Goal: Transaction & Acquisition: Purchase product/service

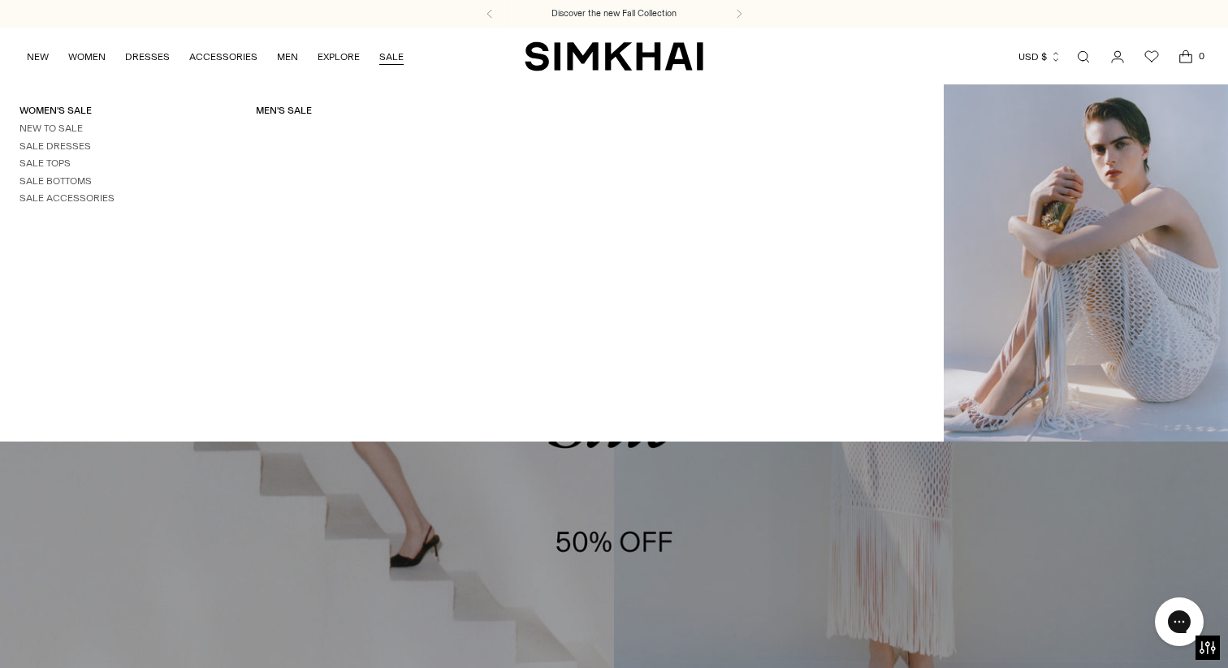
click at [391, 55] on link "SALE" at bounding box center [391, 57] width 24 height 36
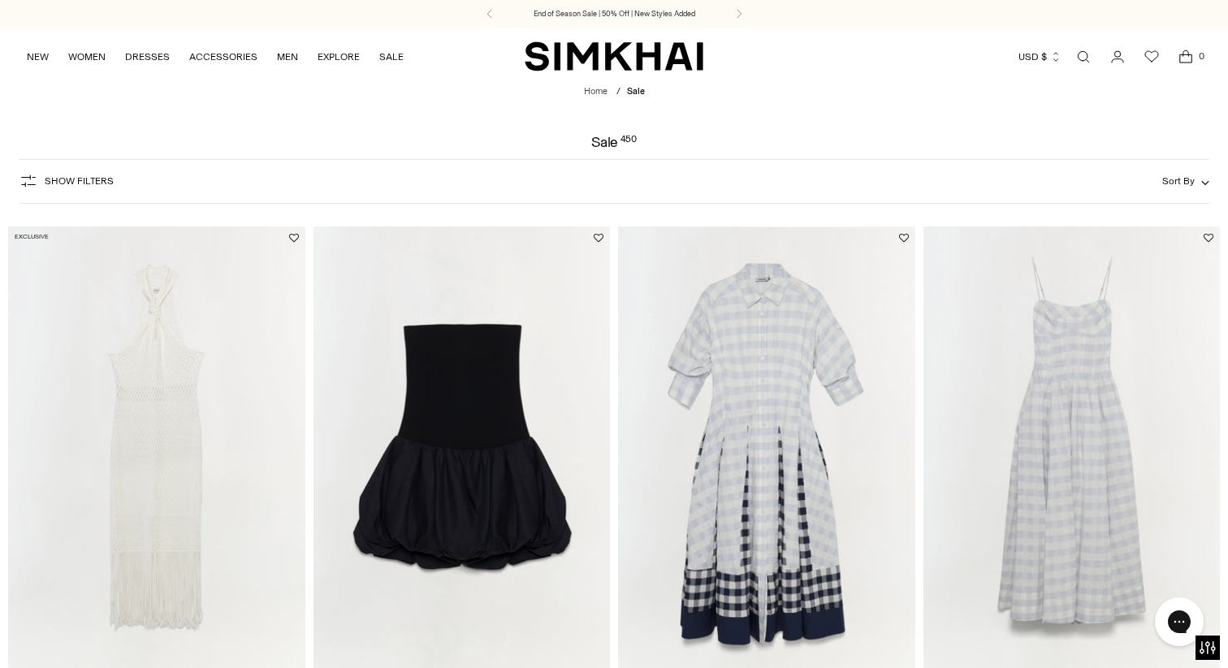
click at [96, 179] on span "Show Filters" at bounding box center [79, 180] width 69 height 11
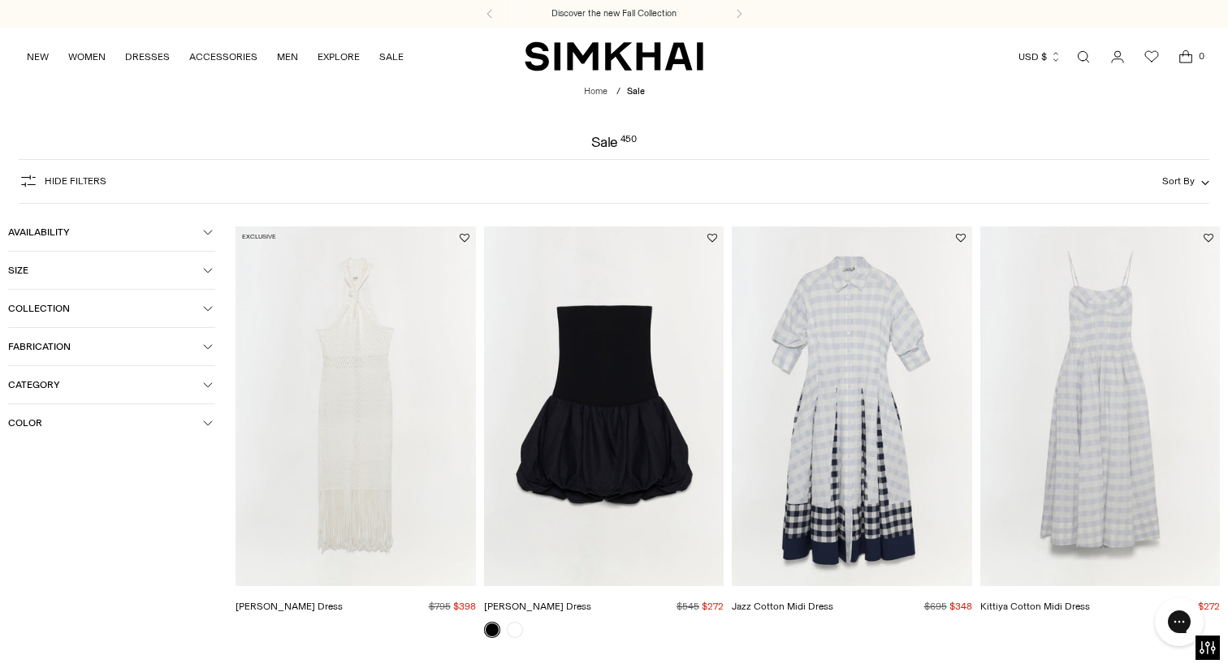
click at [101, 383] on span "Category" at bounding box center [105, 384] width 195 height 11
click at [13, 464] on icon at bounding box center [15, 463] width 8 height 8
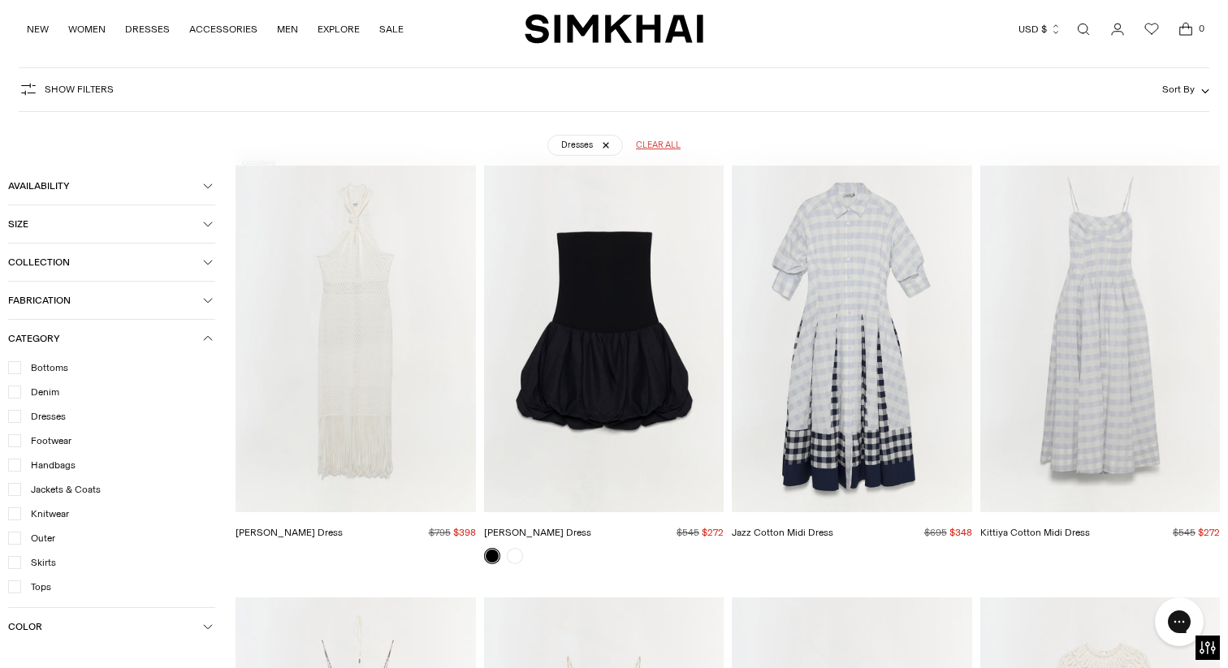
scroll to position [120, 0]
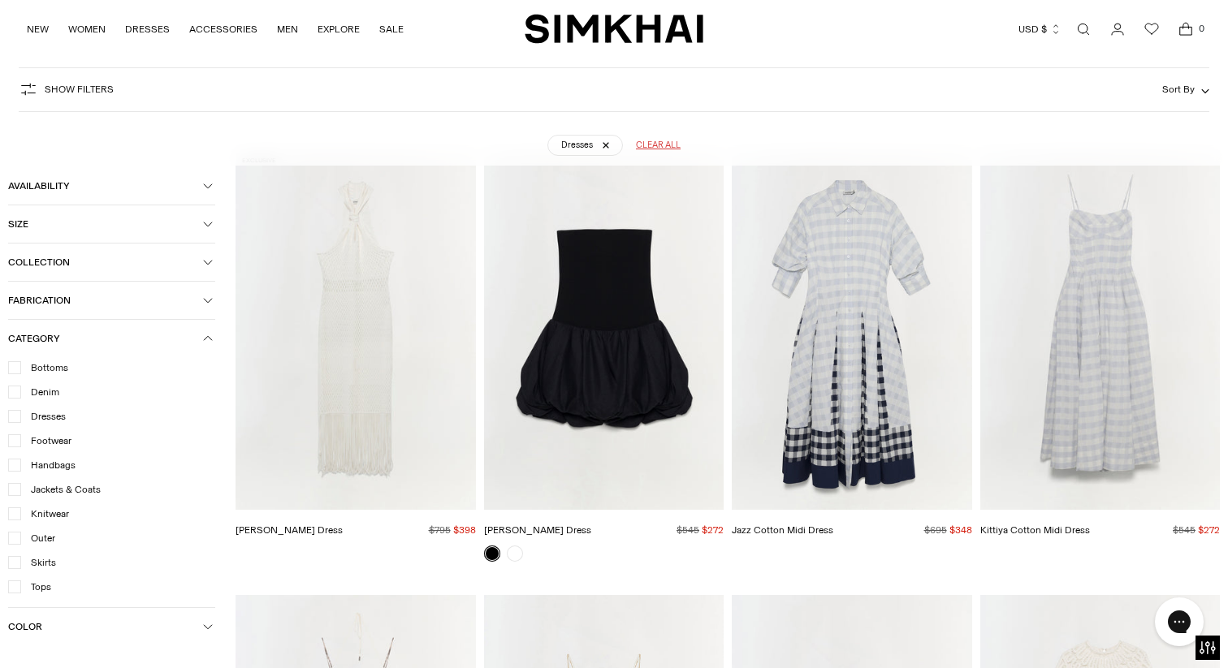
click at [202, 329] on button "Category" at bounding box center [111, 338] width 207 height 37
click at [28, 93] on icon "button" at bounding box center [28, 89] width 19 height 19
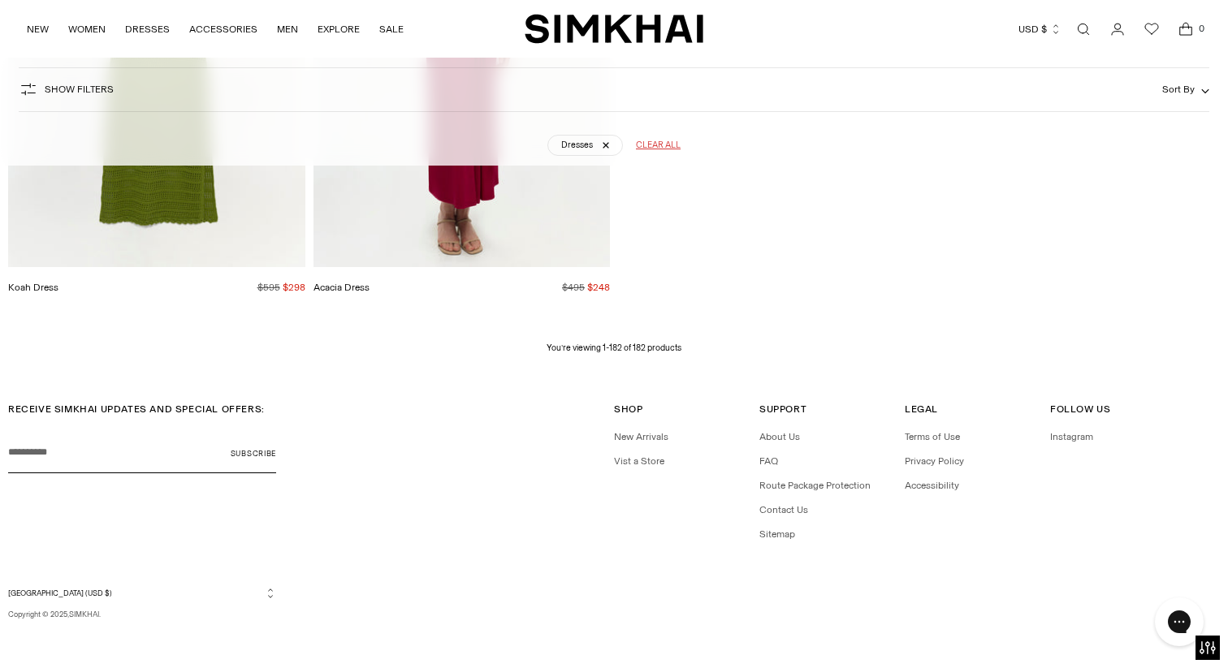
scroll to position [24226, 0]
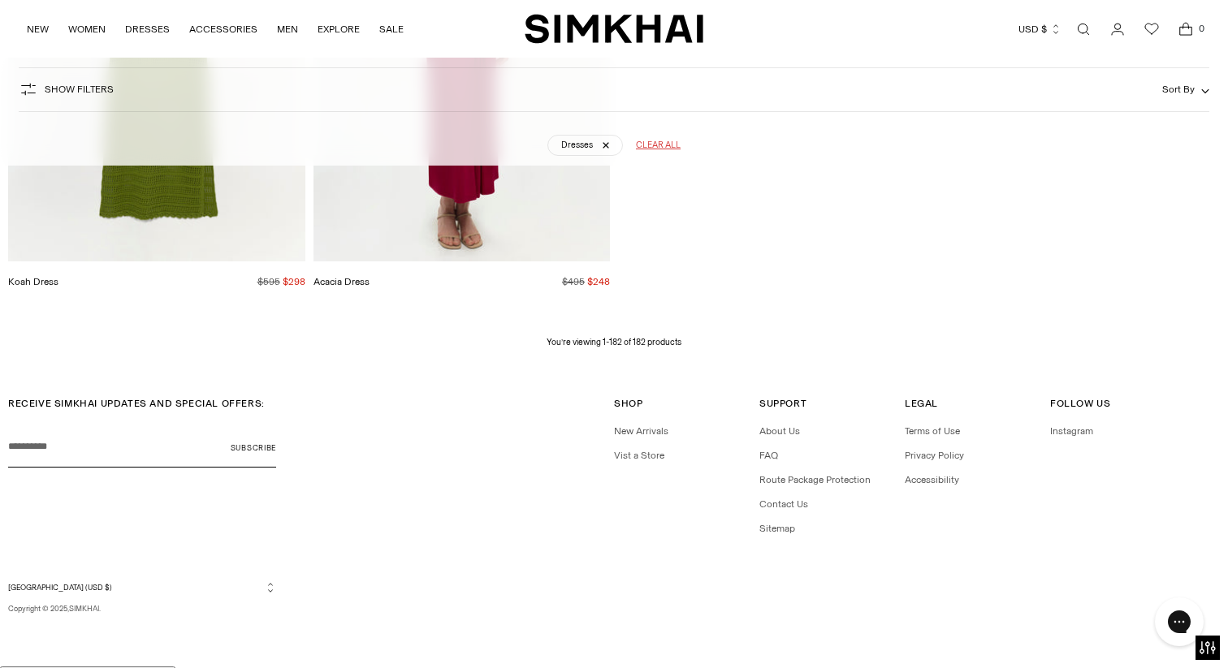
click at [76, 89] on span "Show Filters" at bounding box center [79, 89] width 69 height 11
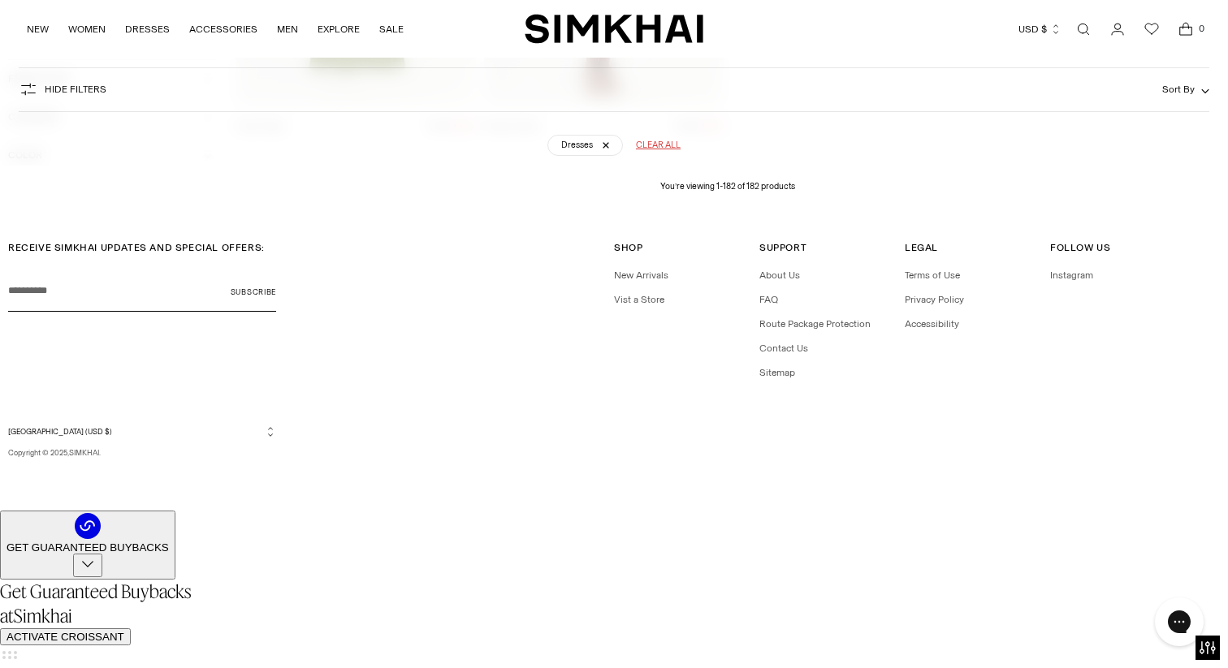
scroll to position [20304, 0]
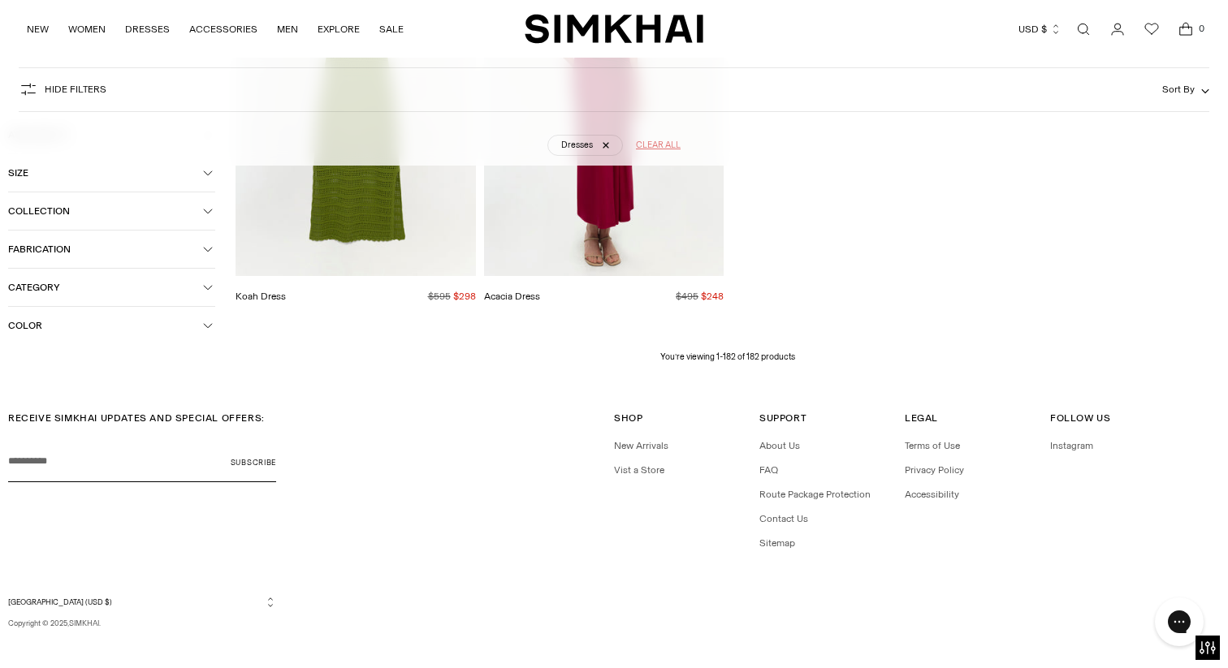
click at [648, 142] on span "Clear all" at bounding box center [658, 145] width 45 height 13
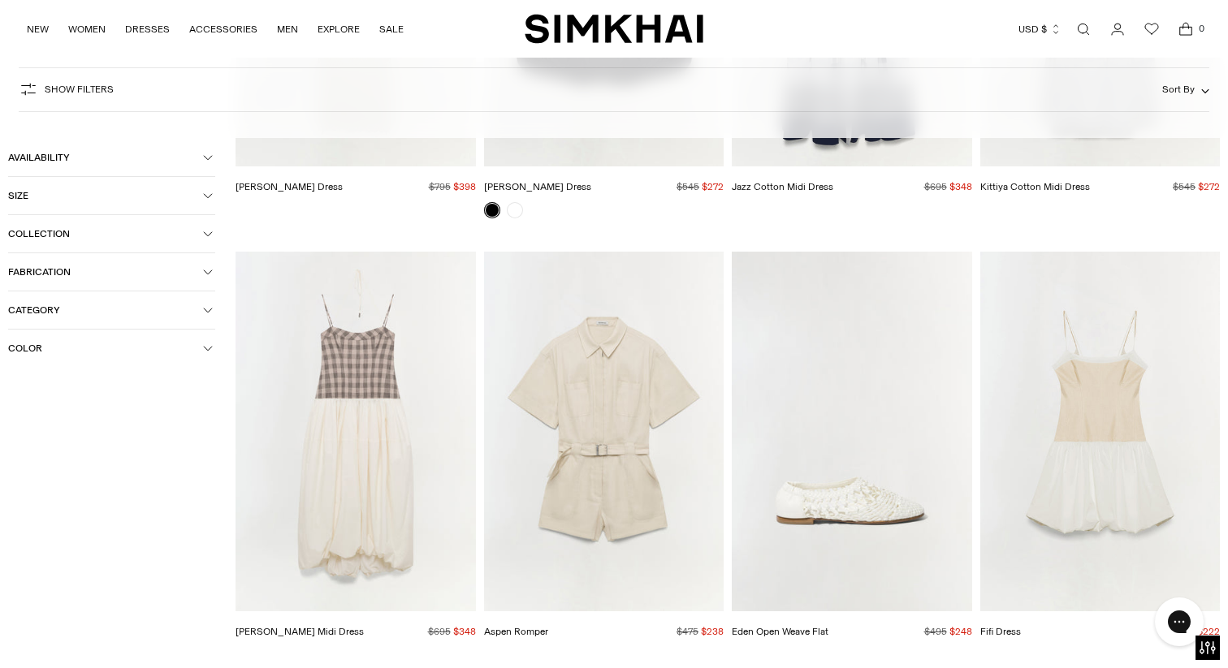
scroll to position [120, 0]
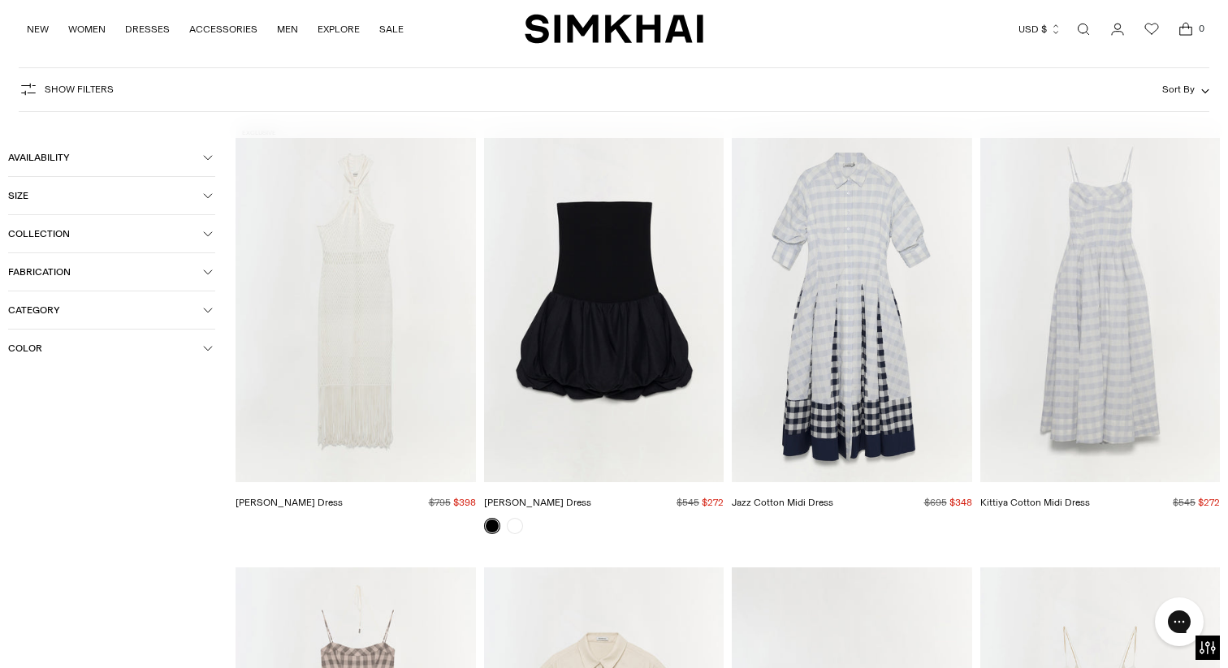
click at [214, 313] on button "Category" at bounding box center [111, 310] width 207 height 37
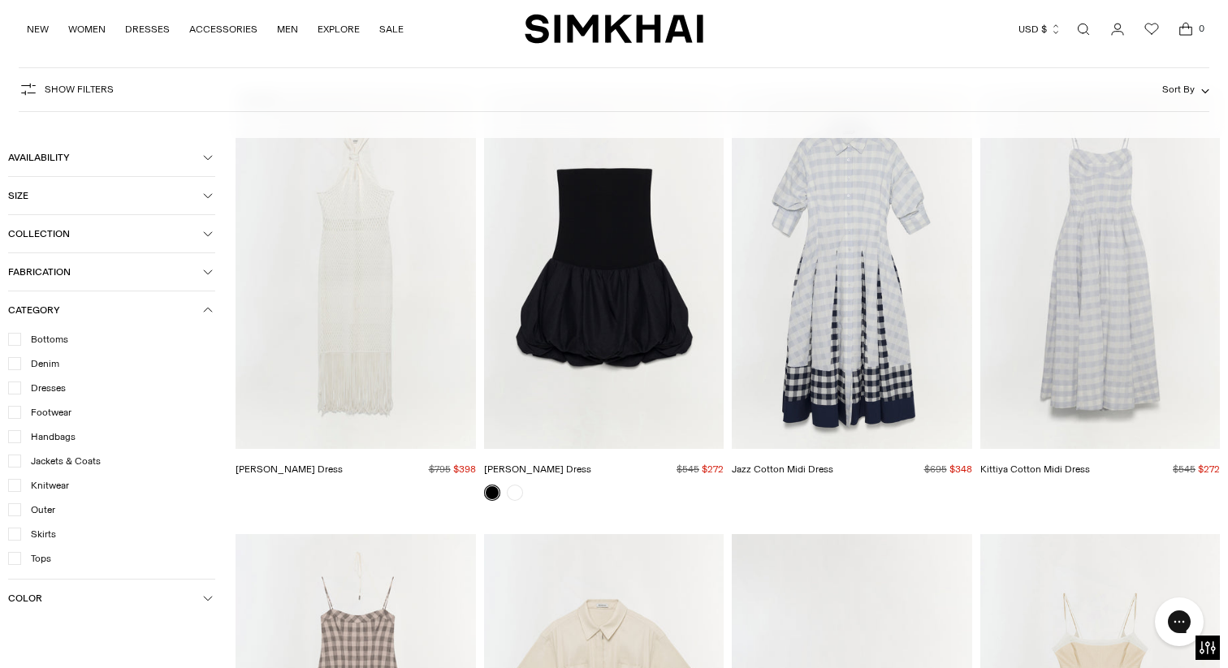
scroll to position [153, 0]
click at [16, 559] on icon at bounding box center [14, 558] width 7 height 5
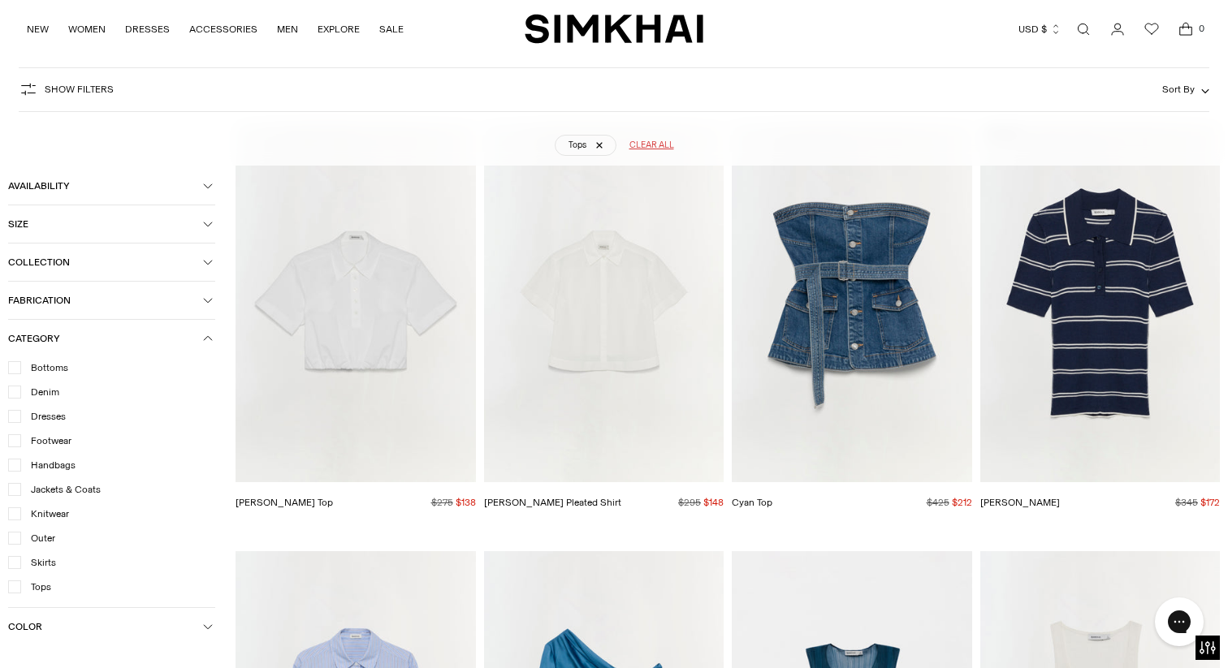
scroll to position [120, 0]
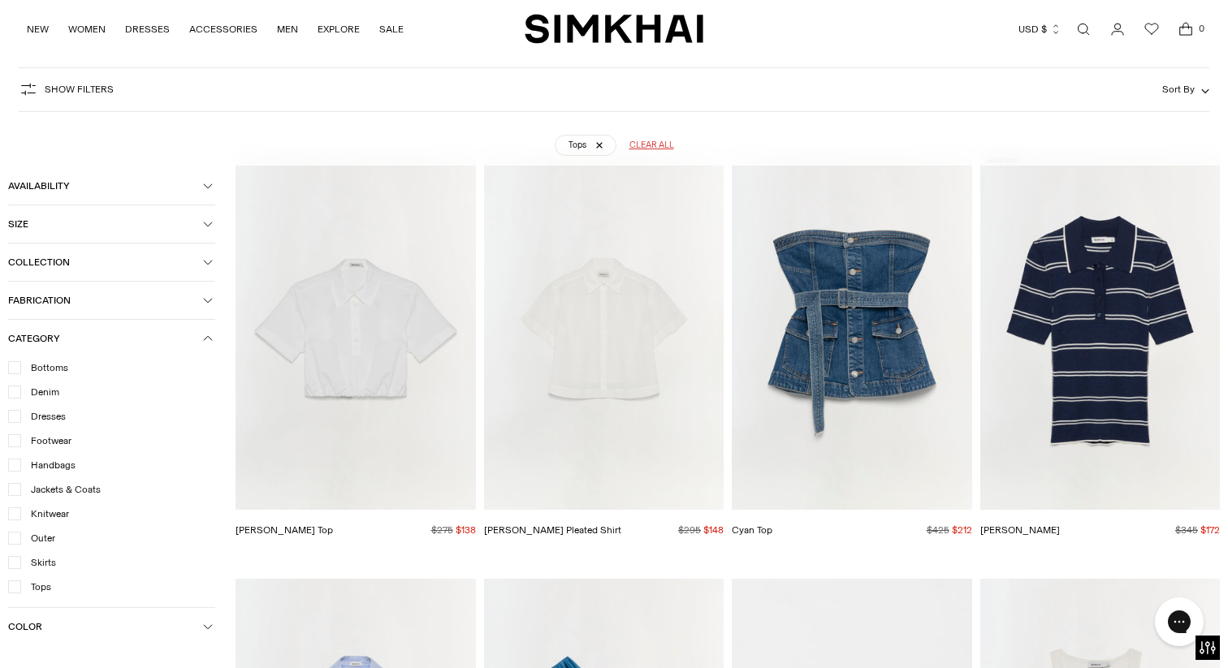
click at [34, 93] on icon "button" at bounding box center [28, 89] width 19 height 19
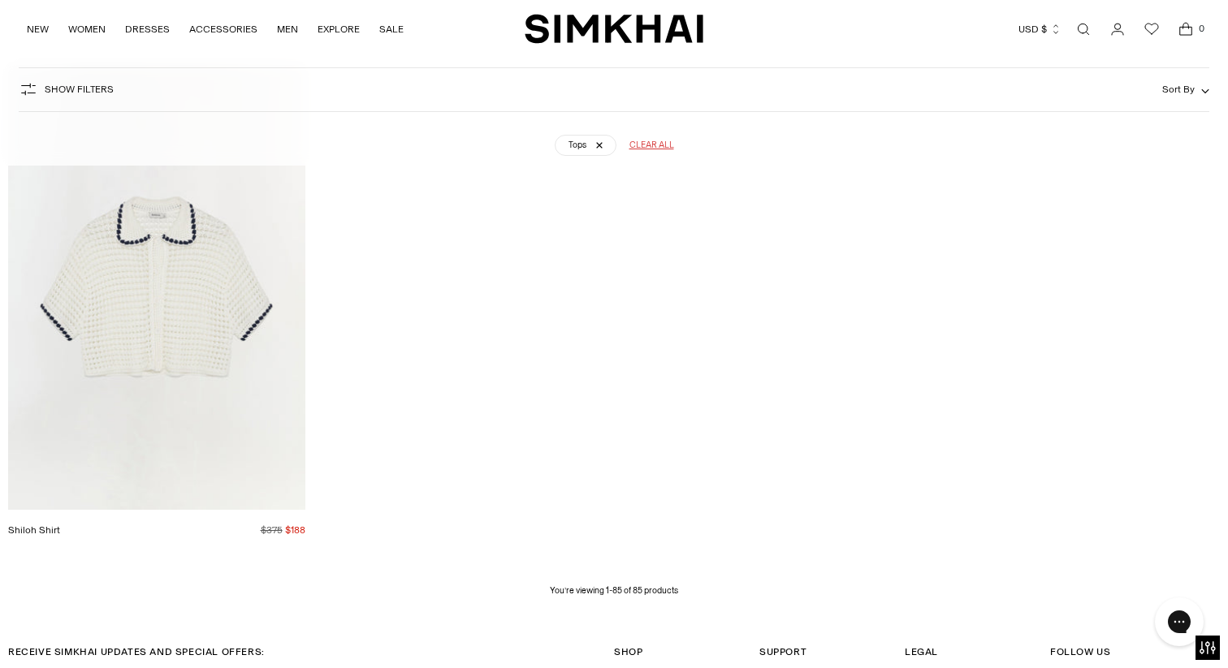
scroll to position [11283, 0]
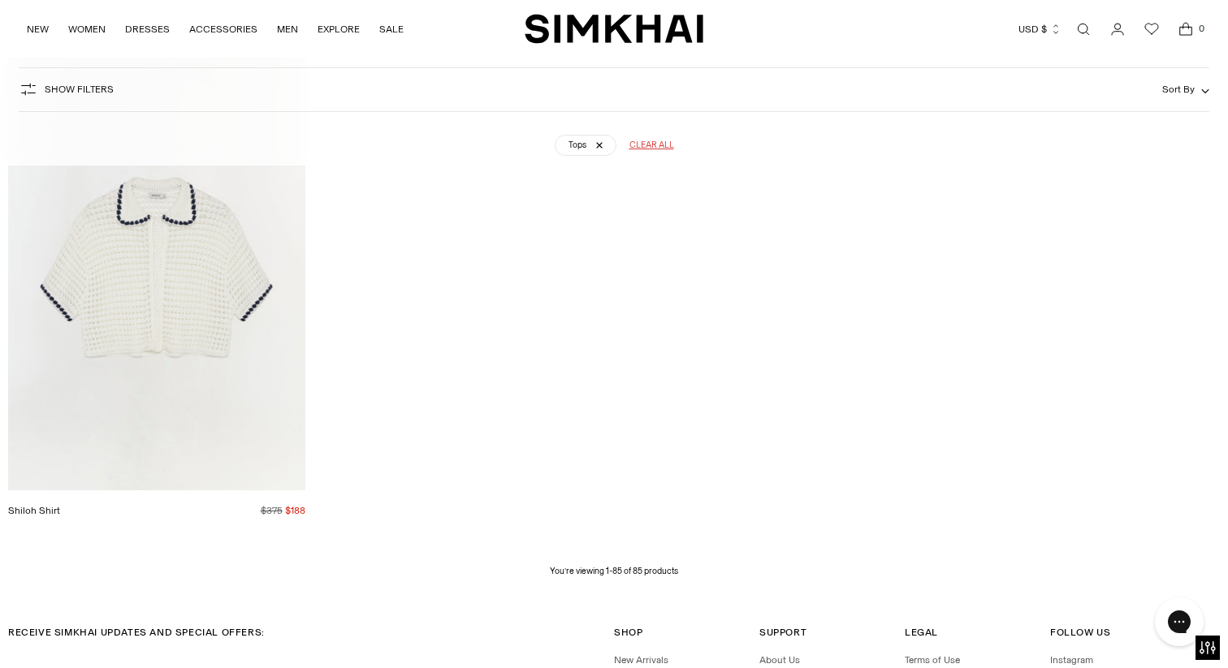
click at [29, 92] on icon "button" at bounding box center [28, 89] width 19 height 19
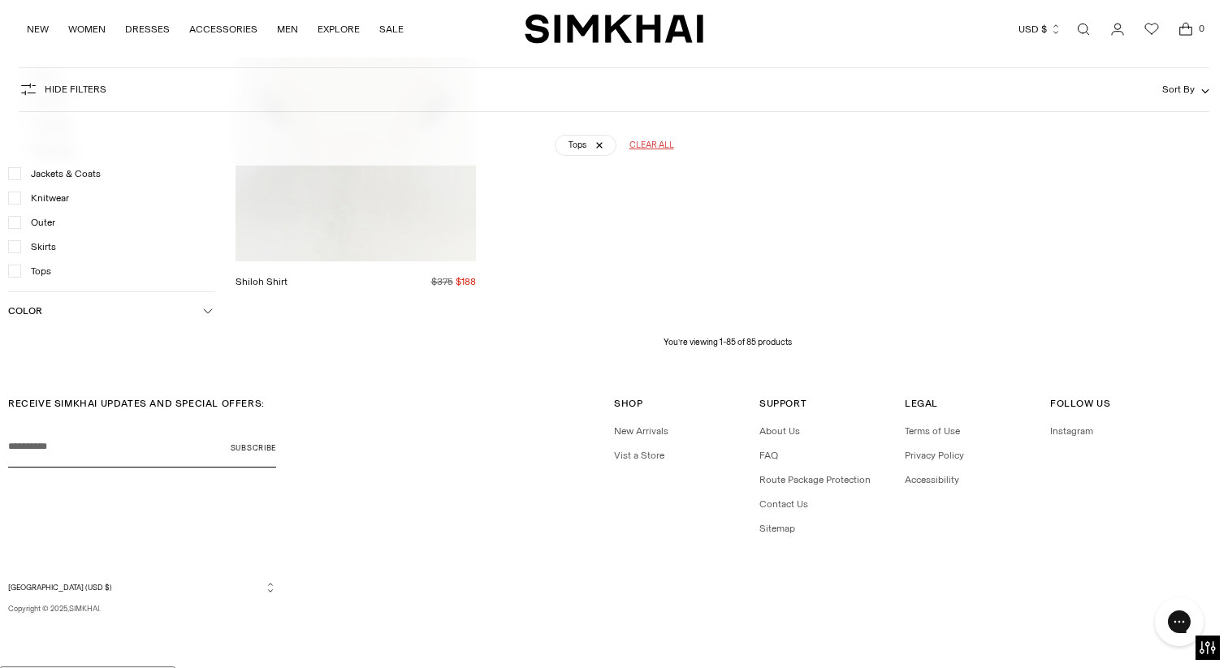
click at [16, 274] on icon at bounding box center [15, 271] width 8 height 8
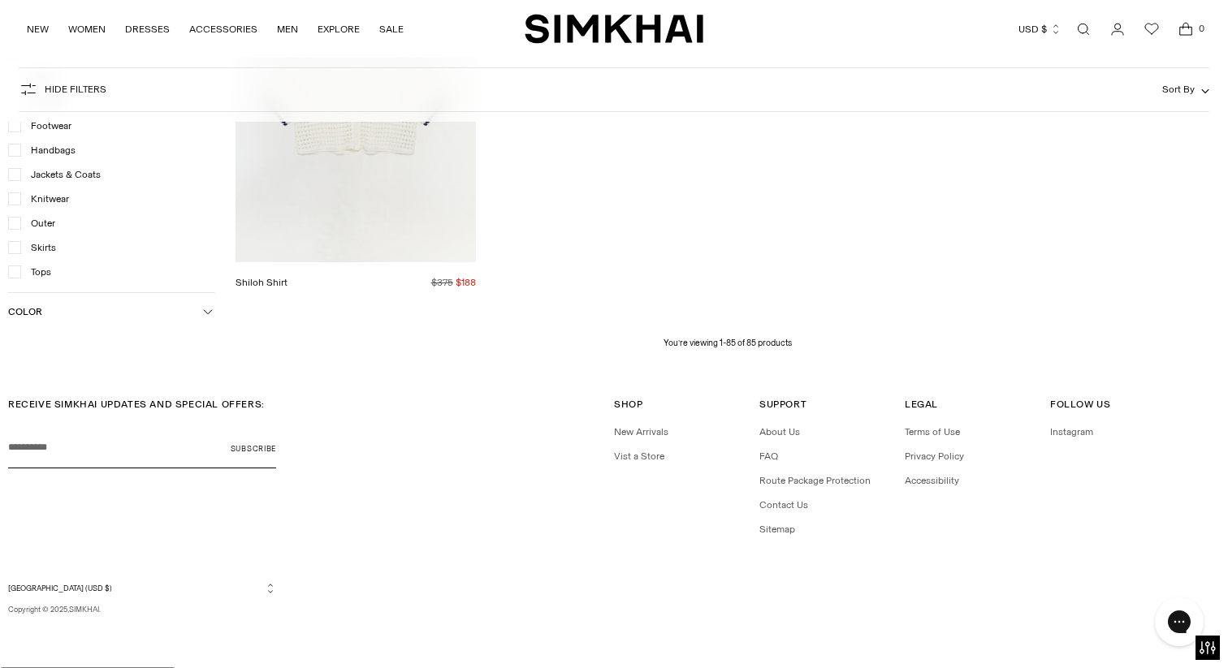
click at [16, 249] on icon at bounding box center [15, 248] width 8 height 8
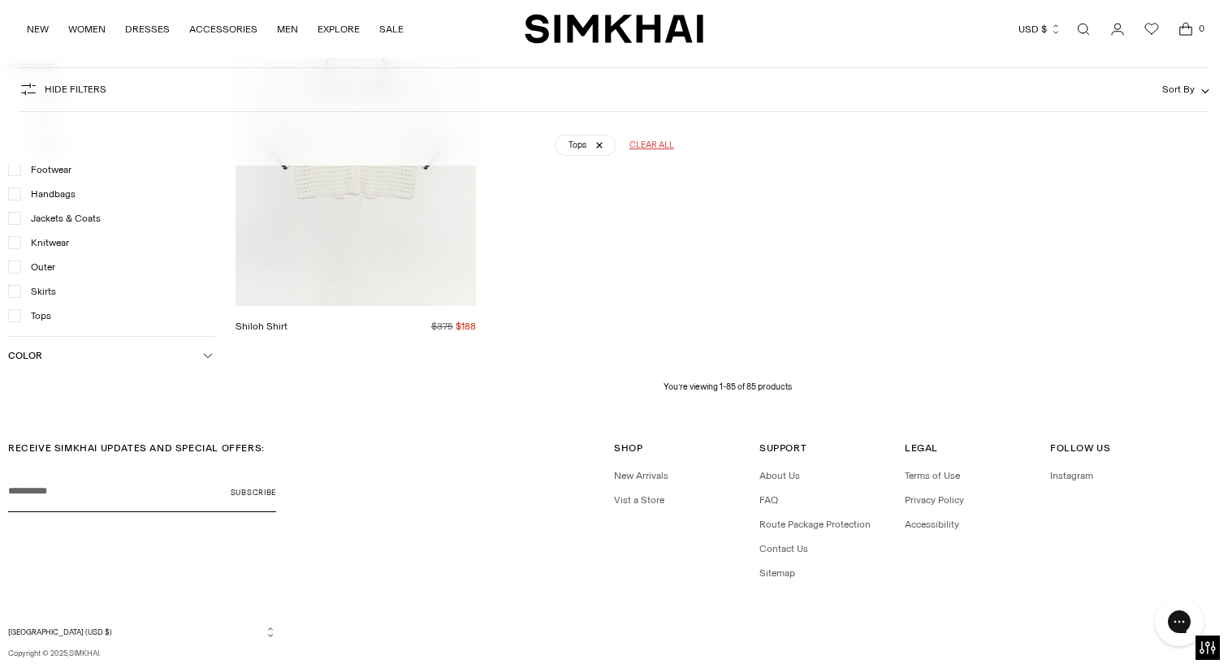
scroll to position [9636, 0]
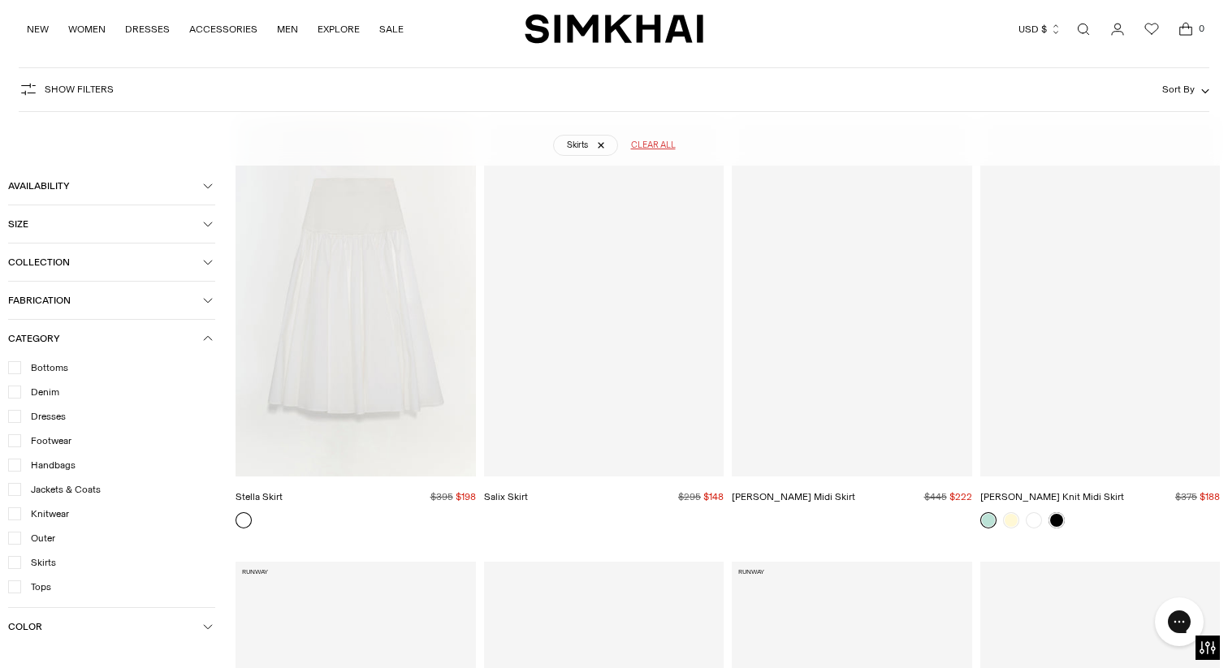
click at [30, 89] on icon "button" at bounding box center [28, 89] width 19 height 19
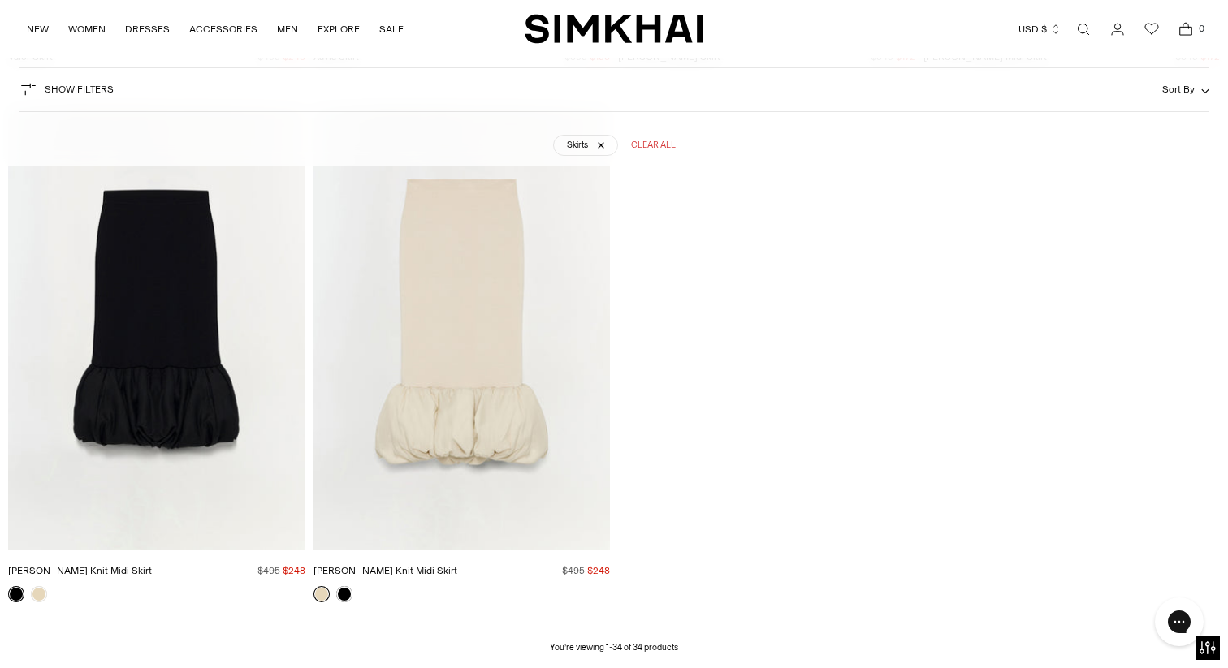
scroll to position [4356, 0]
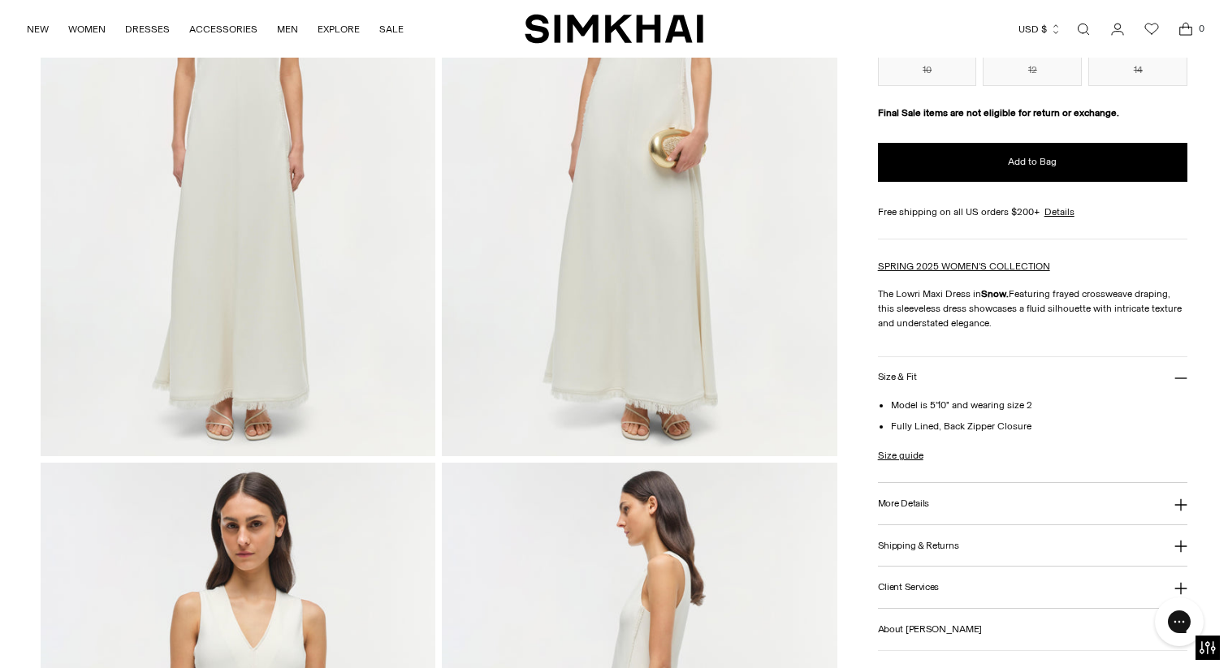
scroll to position [663, 0]
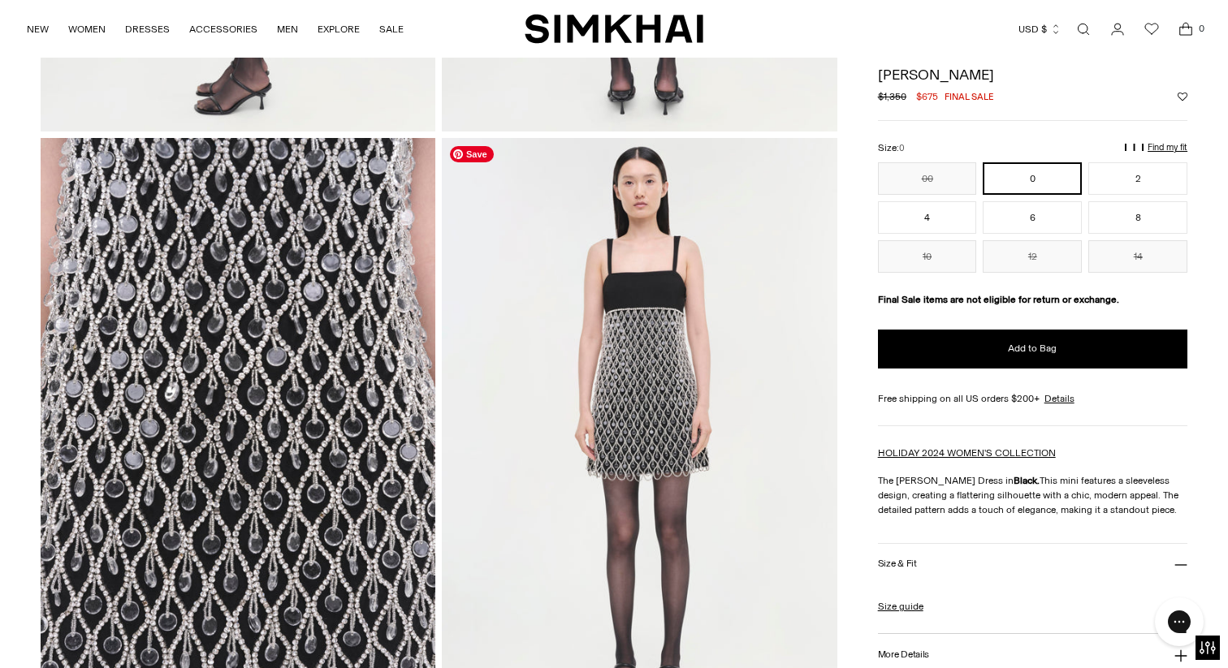
scroll to position [1179, 0]
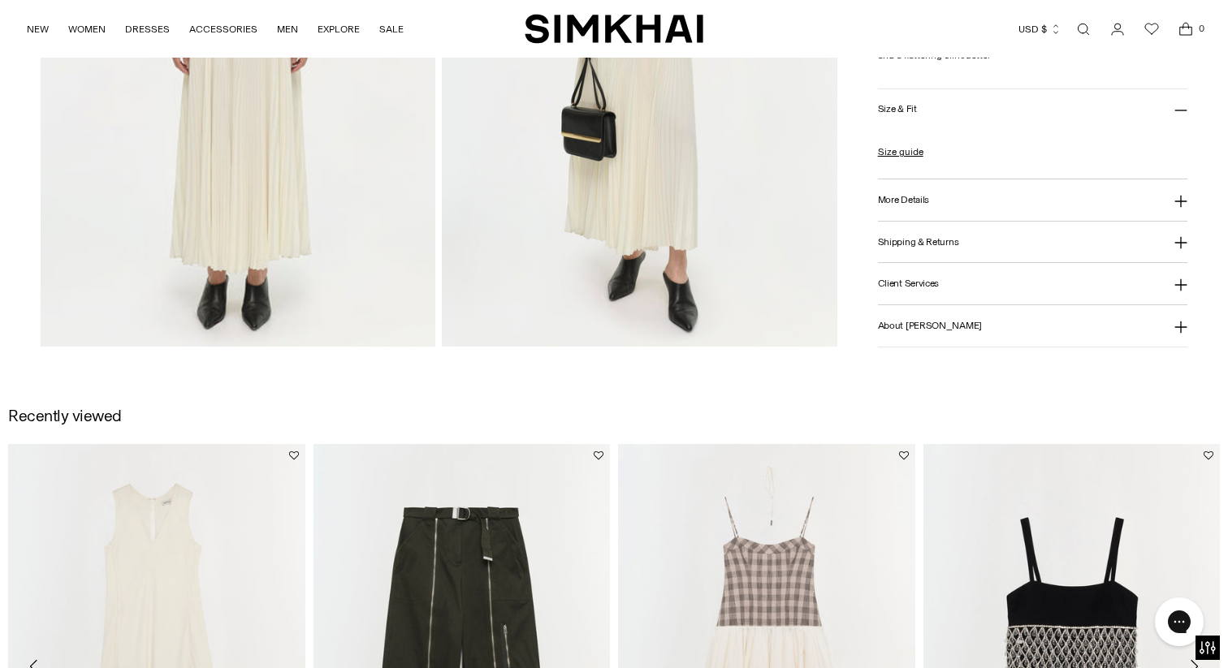
scroll to position [1839, 0]
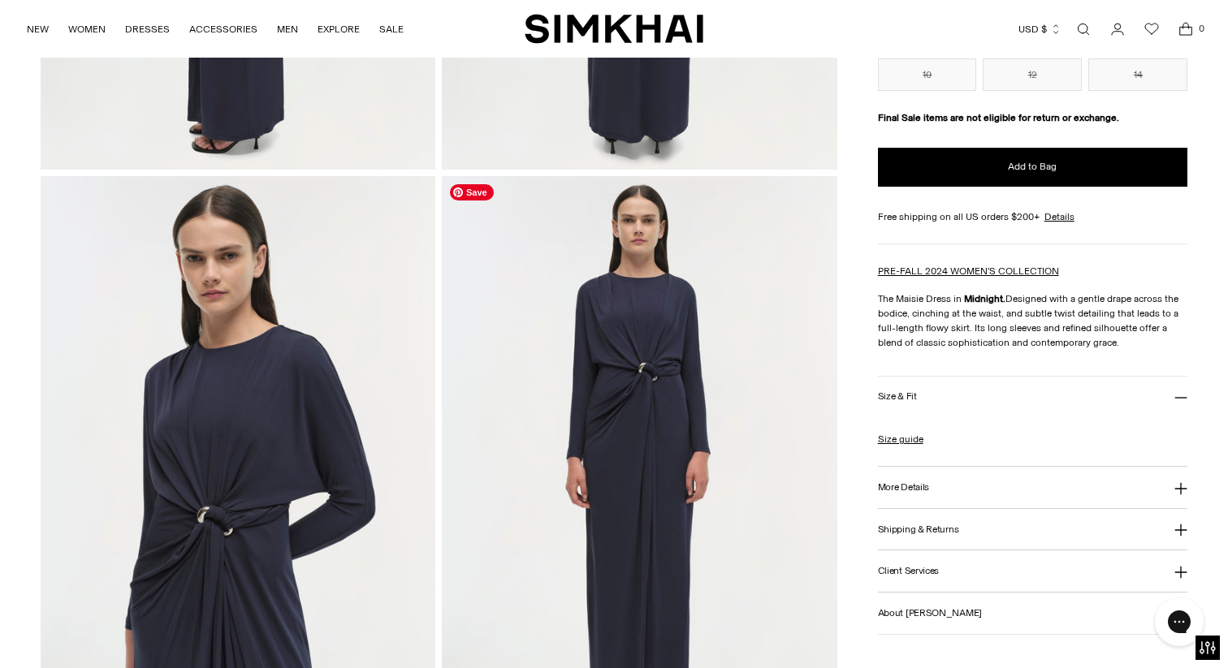
scroll to position [686, 0]
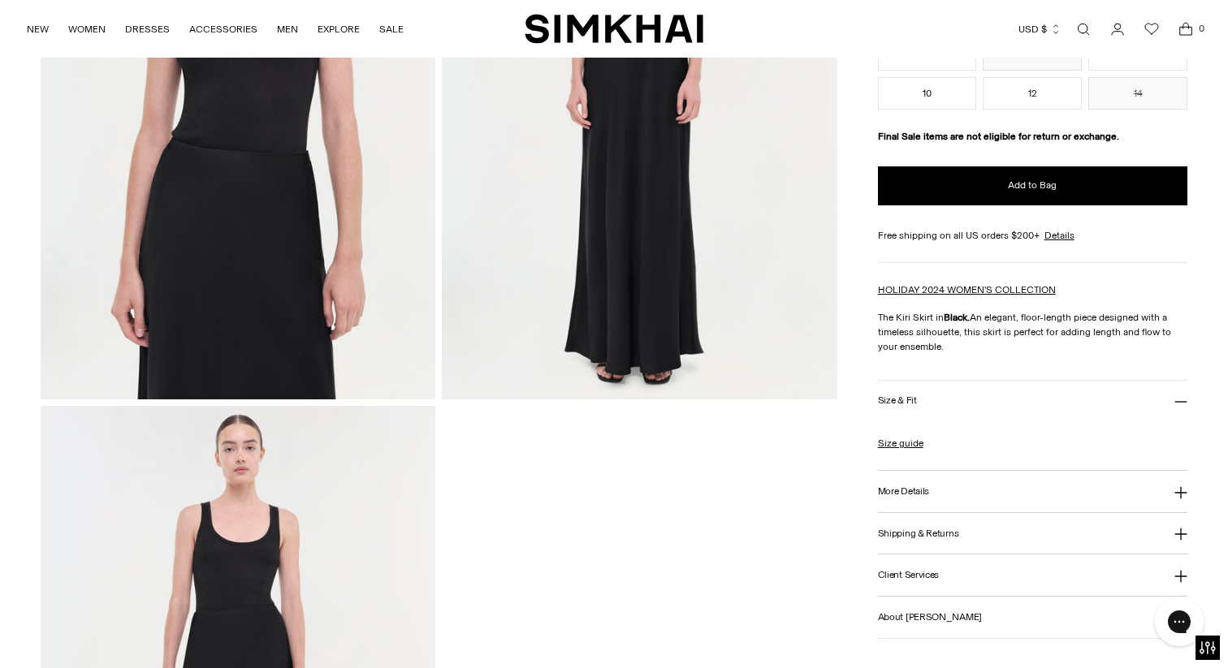
scroll to position [1014, 0]
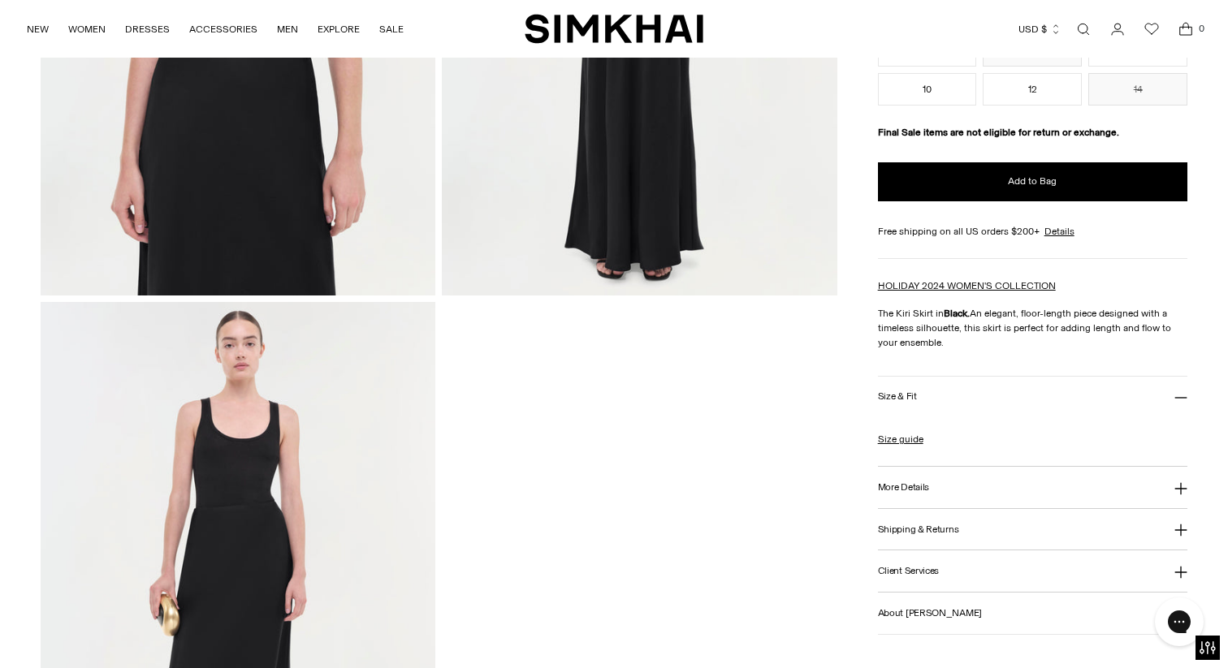
click at [888, 489] on h3 "More Details" at bounding box center [903, 487] width 51 height 11
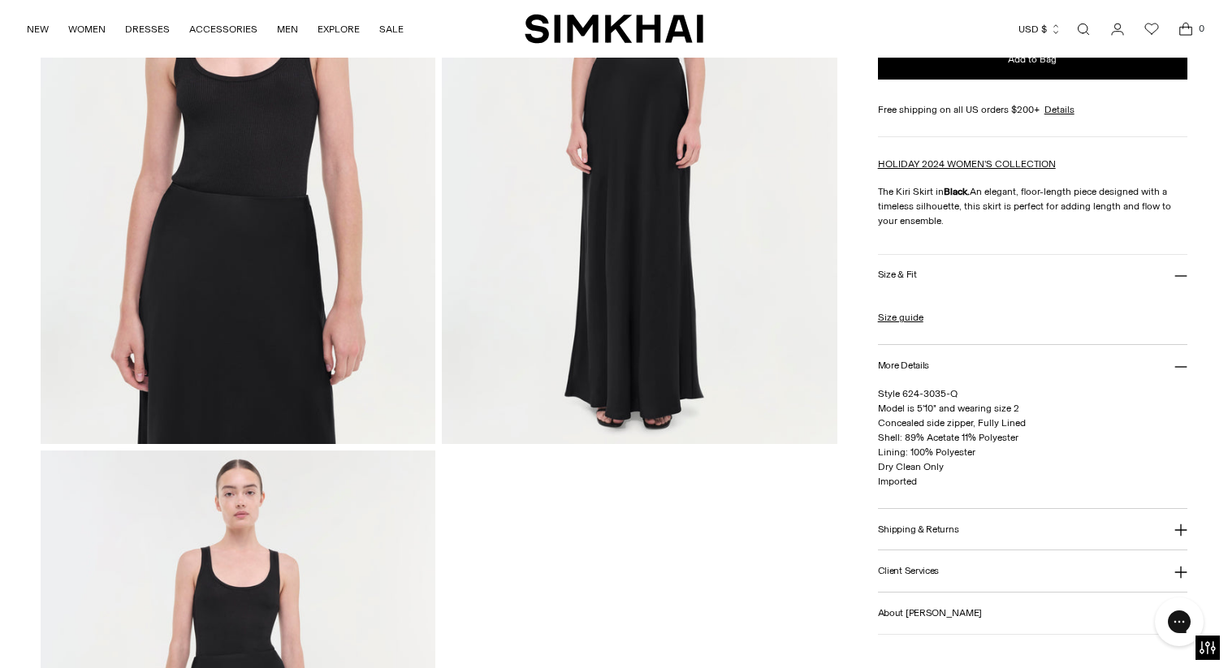
scroll to position [0, 0]
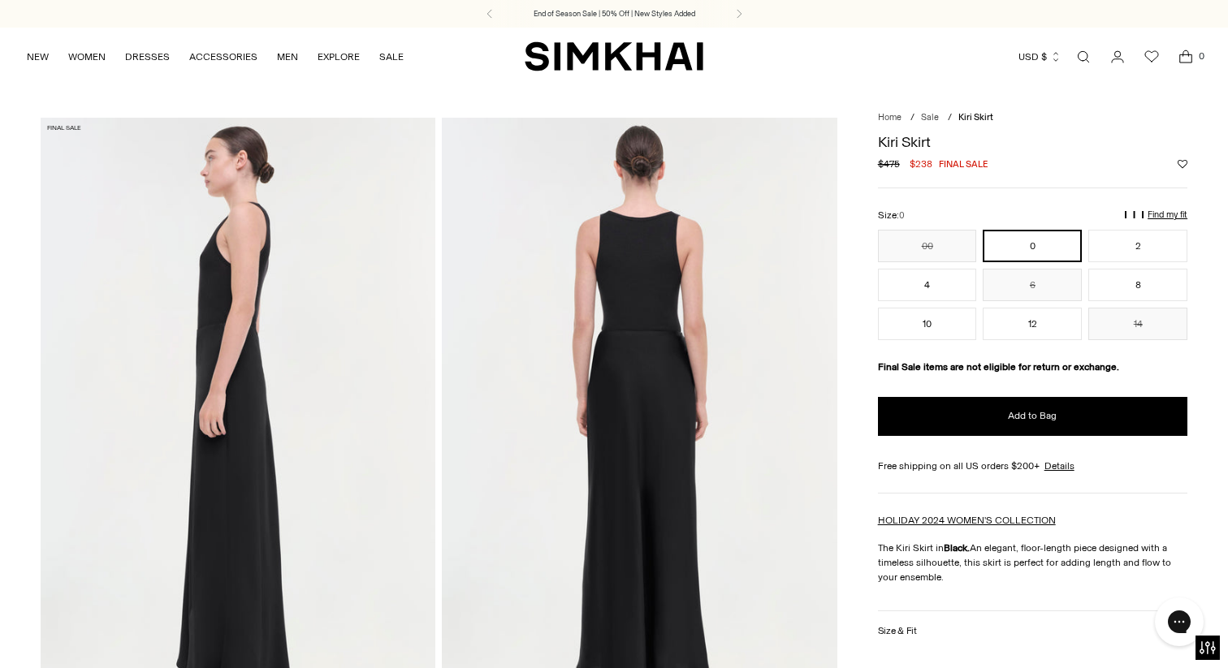
click at [882, 140] on h1 "Kiri Skirt" at bounding box center [1032, 142] width 309 height 15
drag, startPoint x: 876, startPoint y: 141, endPoint x: 952, endPoint y: 140, distance: 75.5
copy h1 "Kiri Skirt"
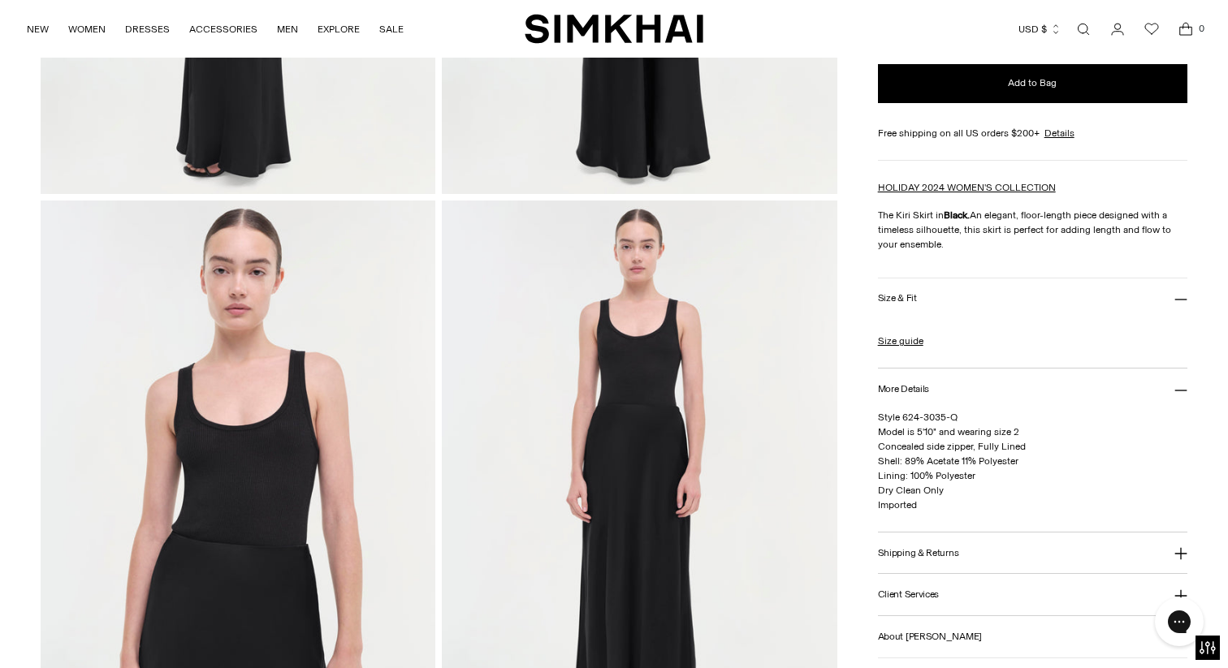
scroll to position [846, 0]
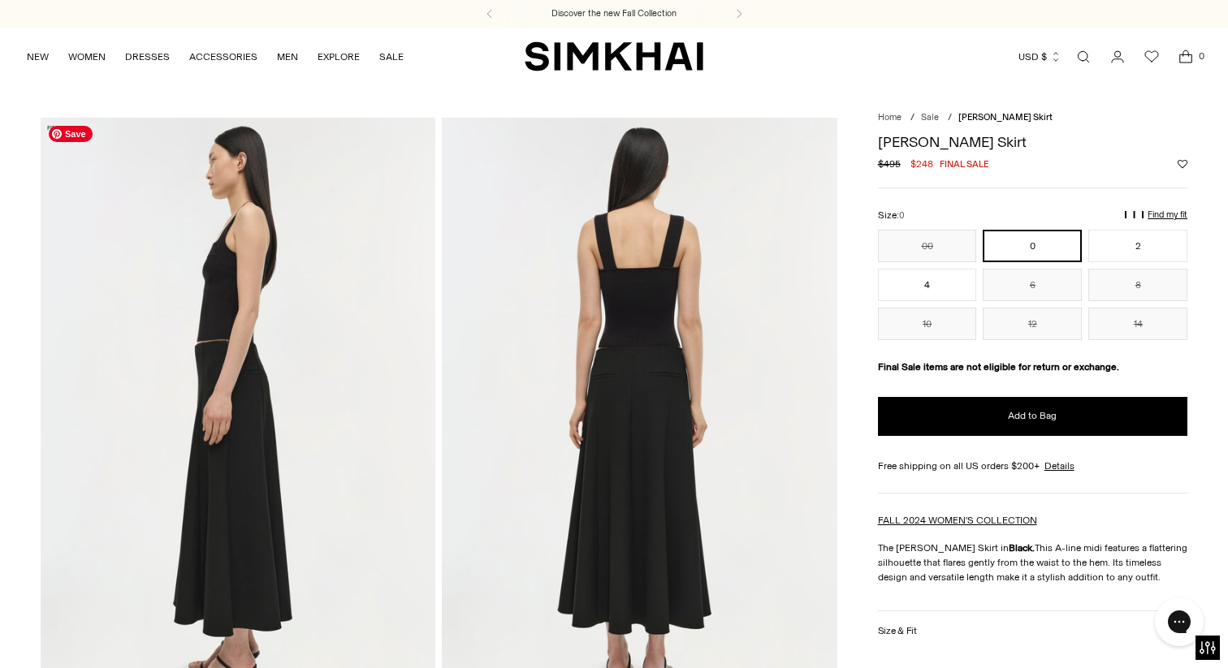
click at [300, 472] on img at bounding box center [238, 414] width 395 height 593
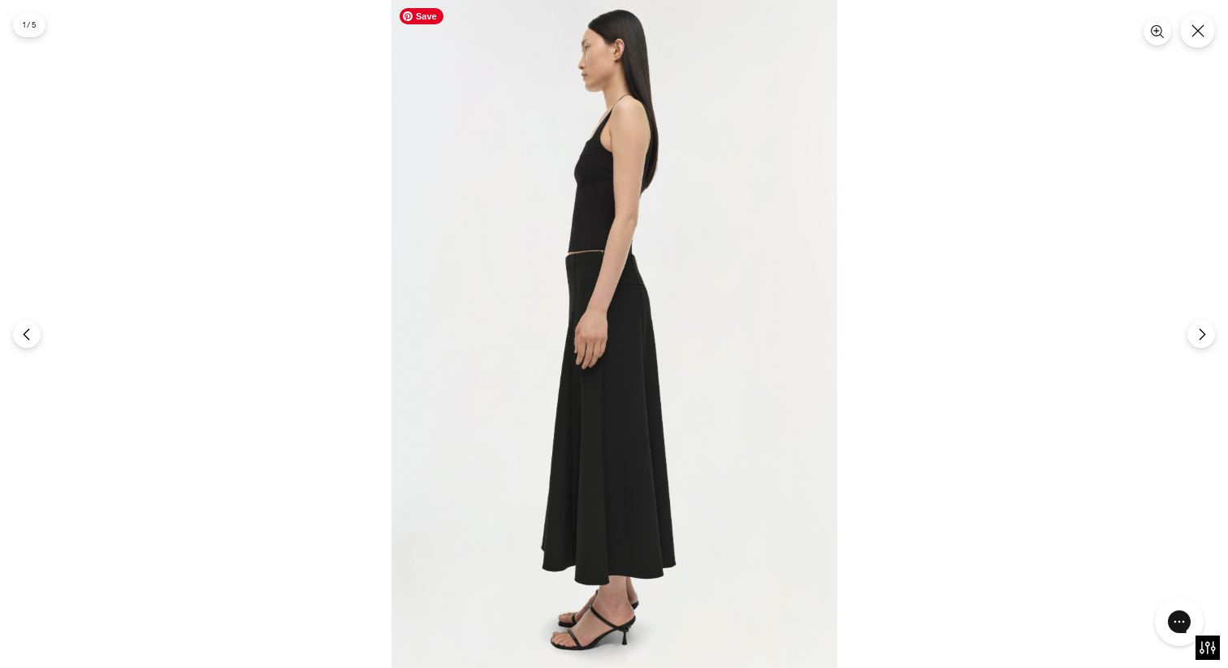
click at [583, 440] on img at bounding box center [614, 334] width 446 height 668
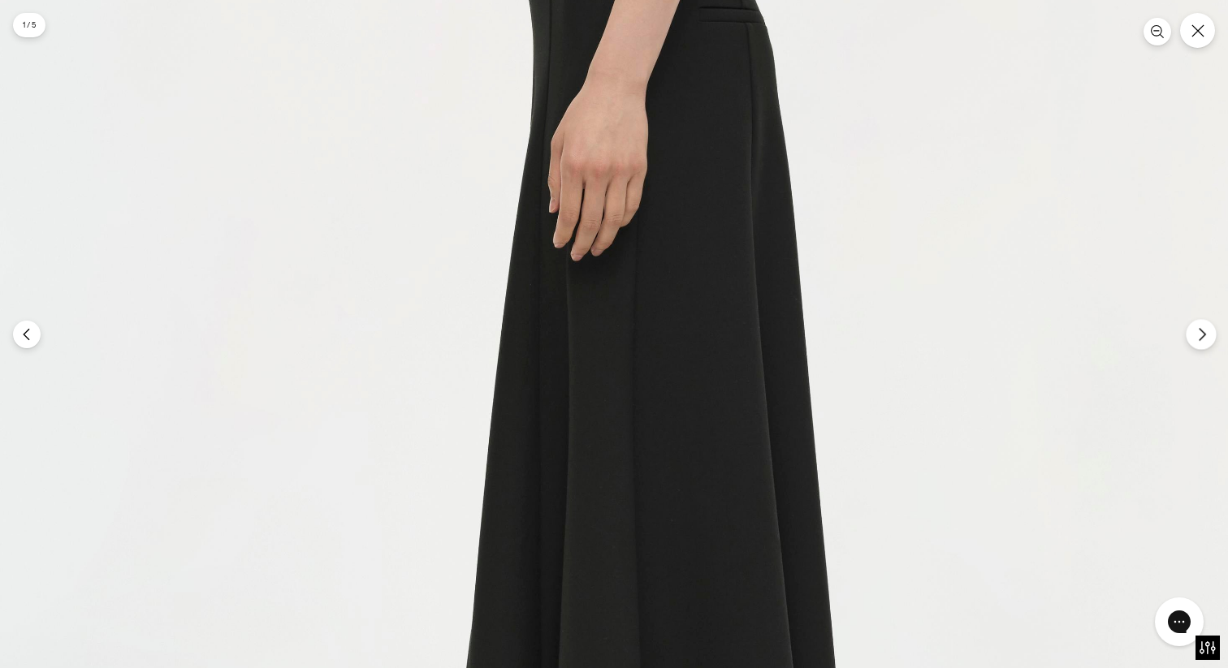
click at [1203, 341] on icon "Next" at bounding box center [1201, 334] width 15 height 15
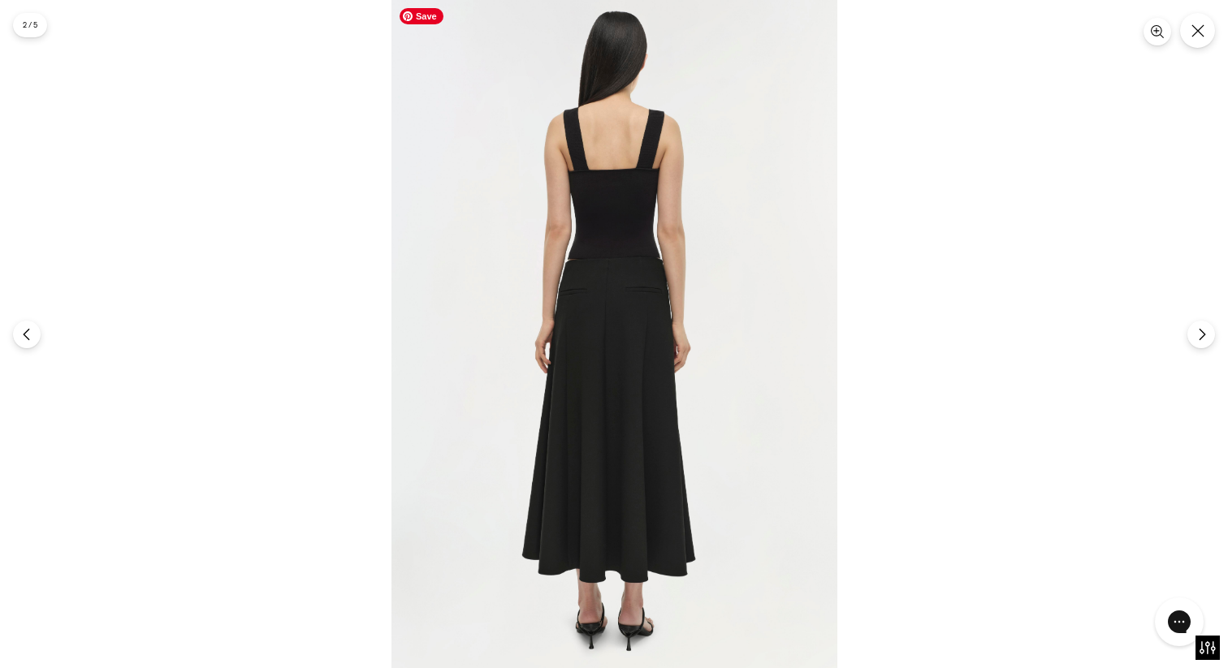
click at [614, 361] on img at bounding box center [614, 334] width 446 height 668
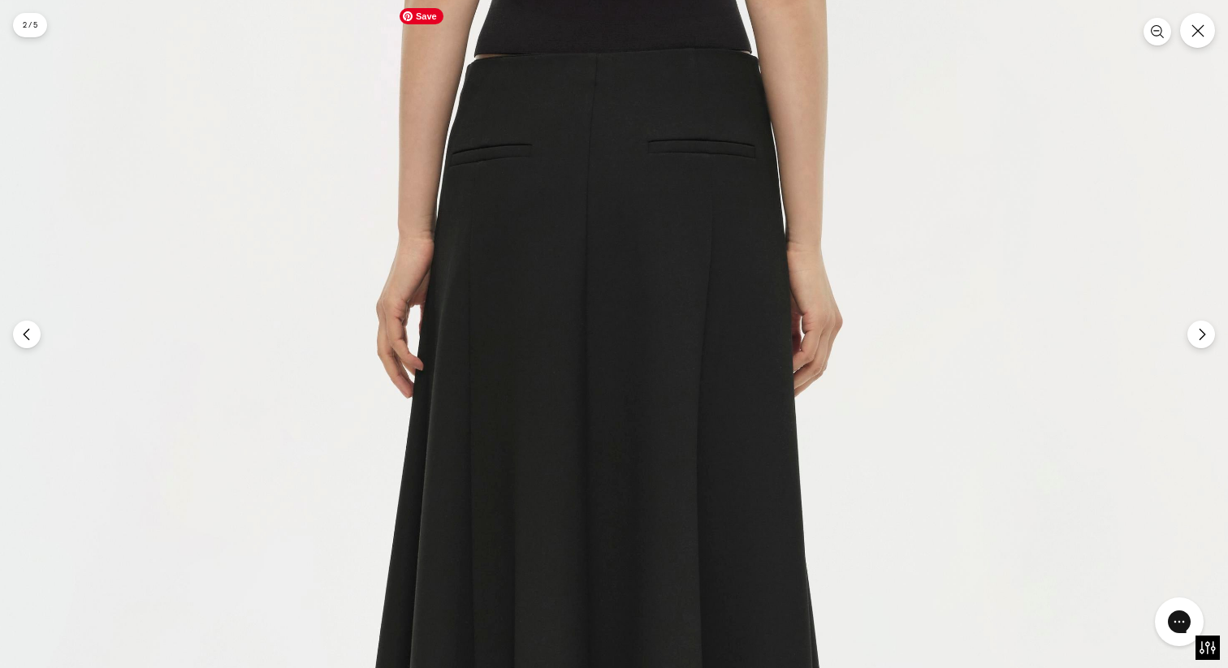
click at [614, 361] on img at bounding box center [614, 279] width 1337 height 2005
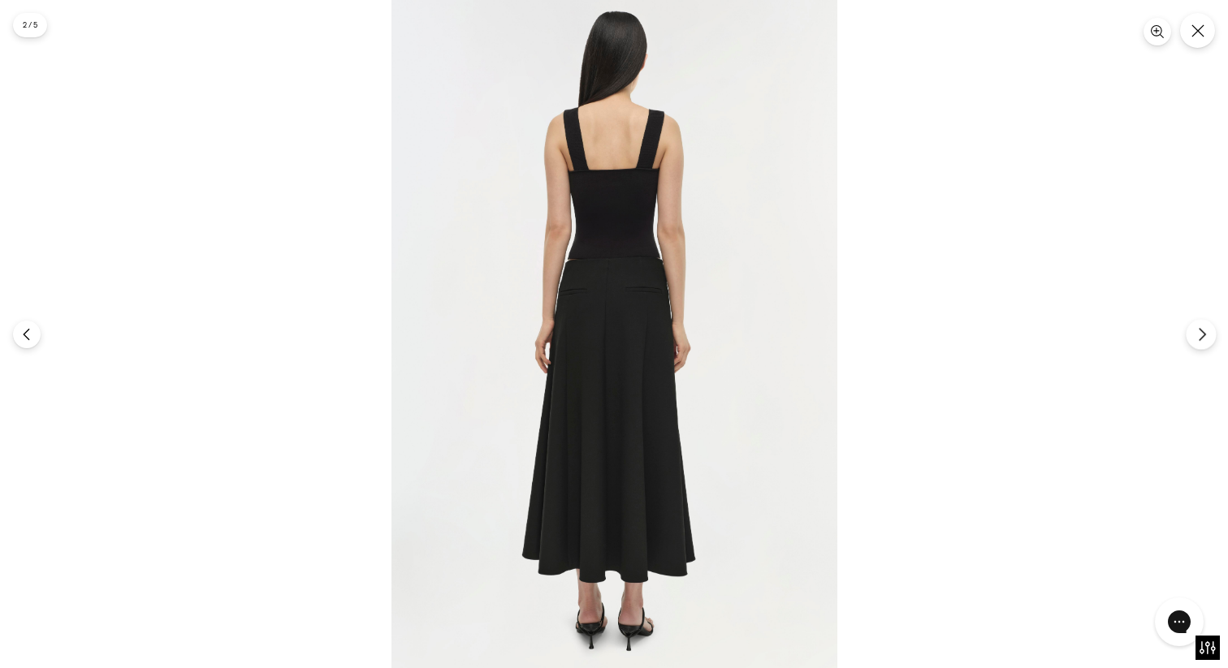
click at [1196, 327] on icon "Next" at bounding box center [1201, 334] width 15 height 15
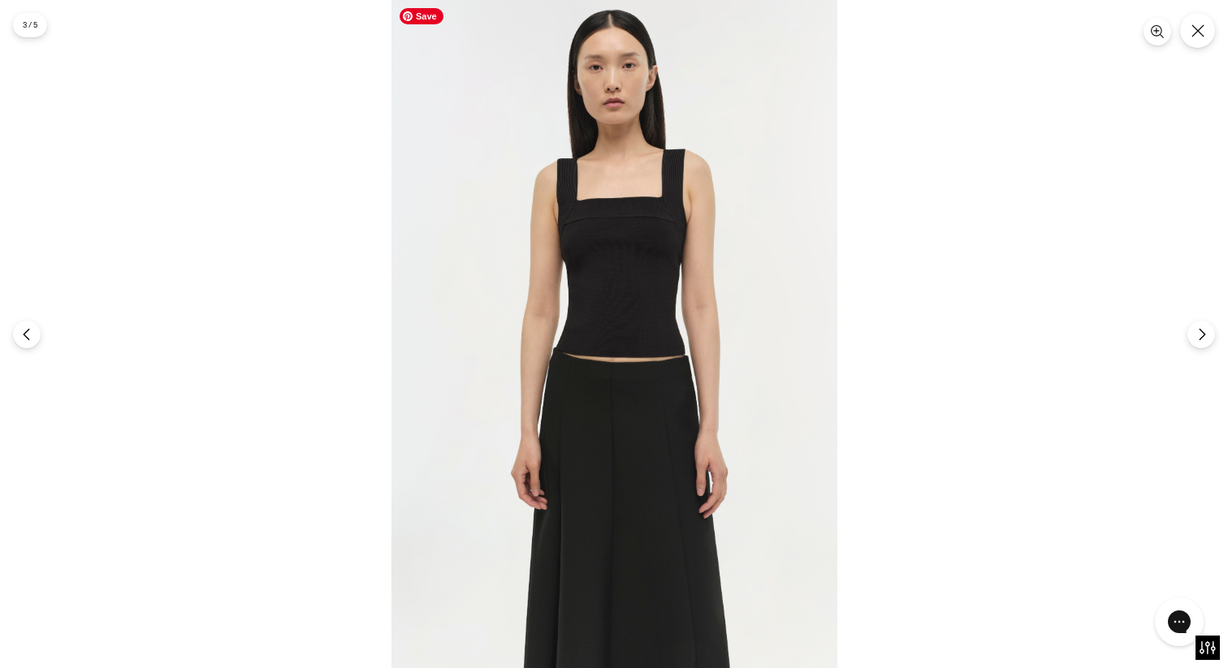
click at [650, 450] on img at bounding box center [614, 334] width 446 height 668
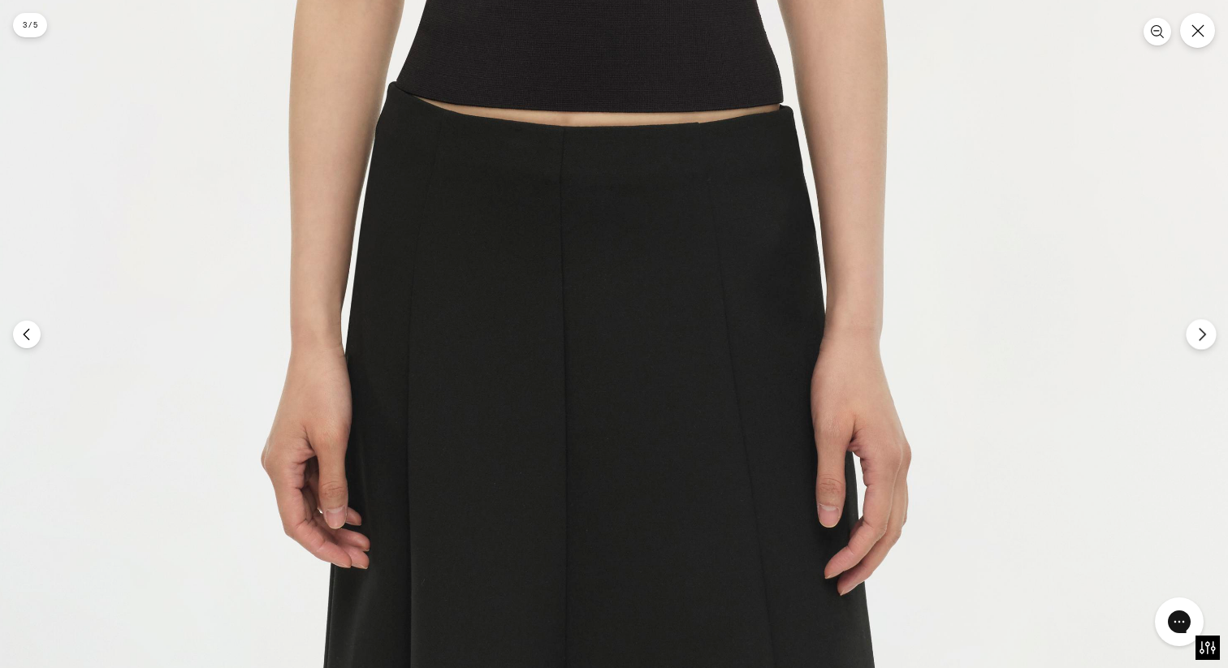
click at [1206, 342] on button "Next" at bounding box center [1201, 334] width 30 height 30
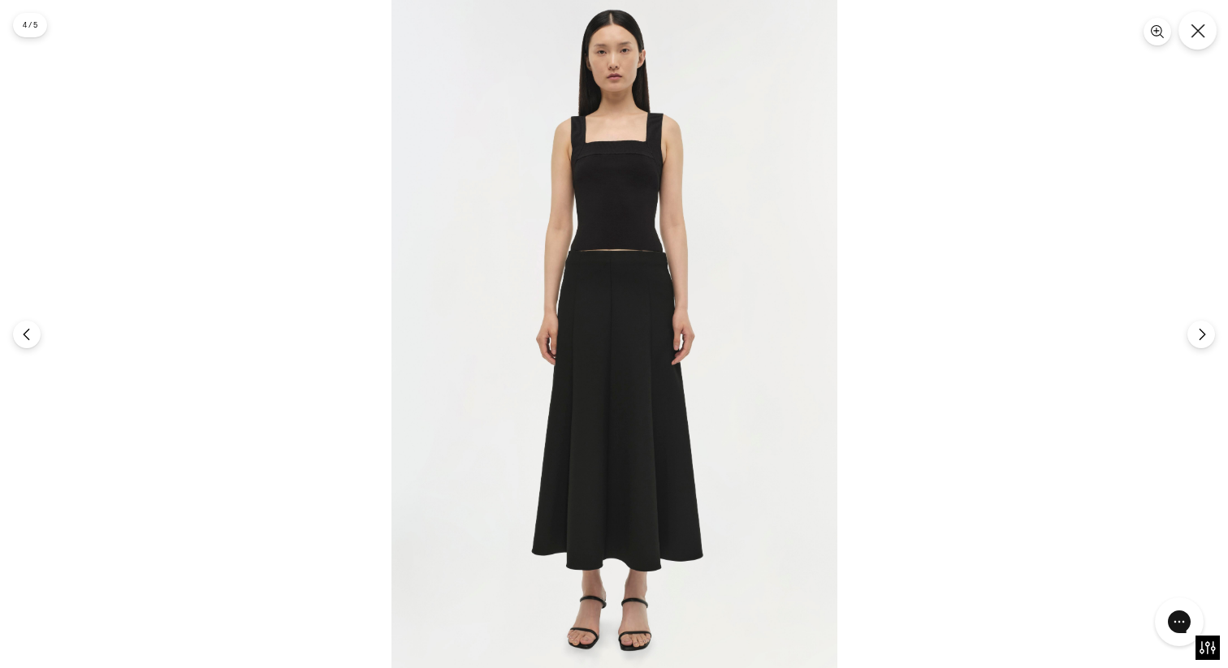
click at [1197, 41] on button "Close" at bounding box center [1197, 30] width 38 height 38
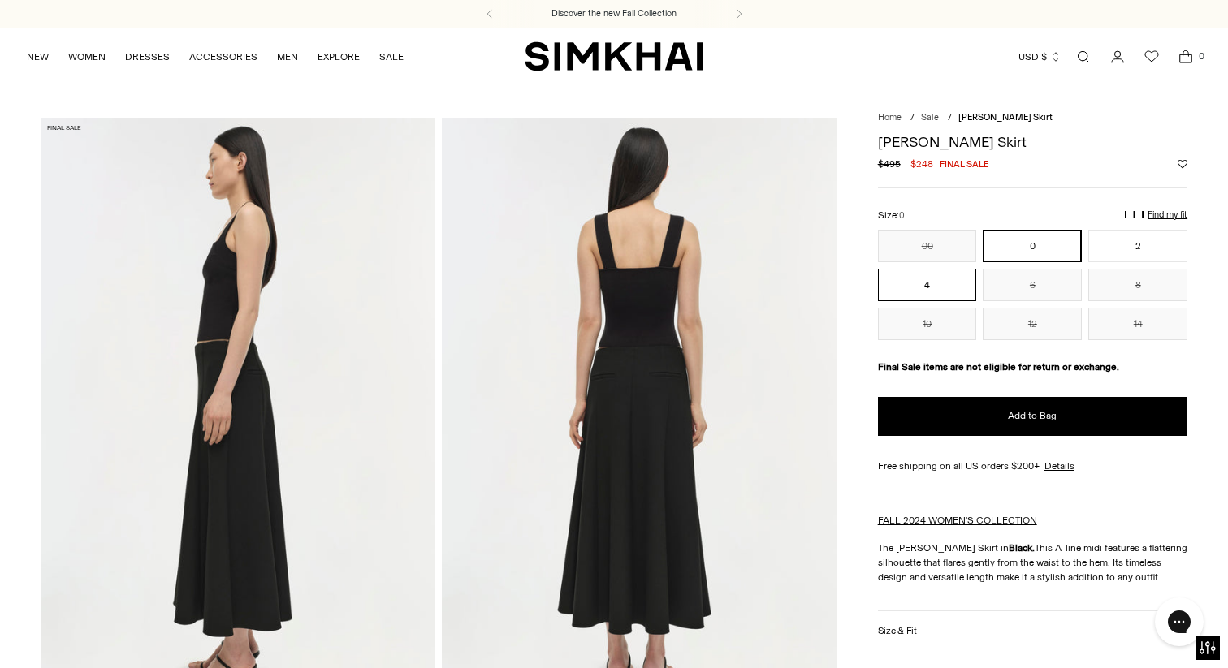
click at [938, 292] on button "4" at bounding box center [927, 285] width 99 height 32
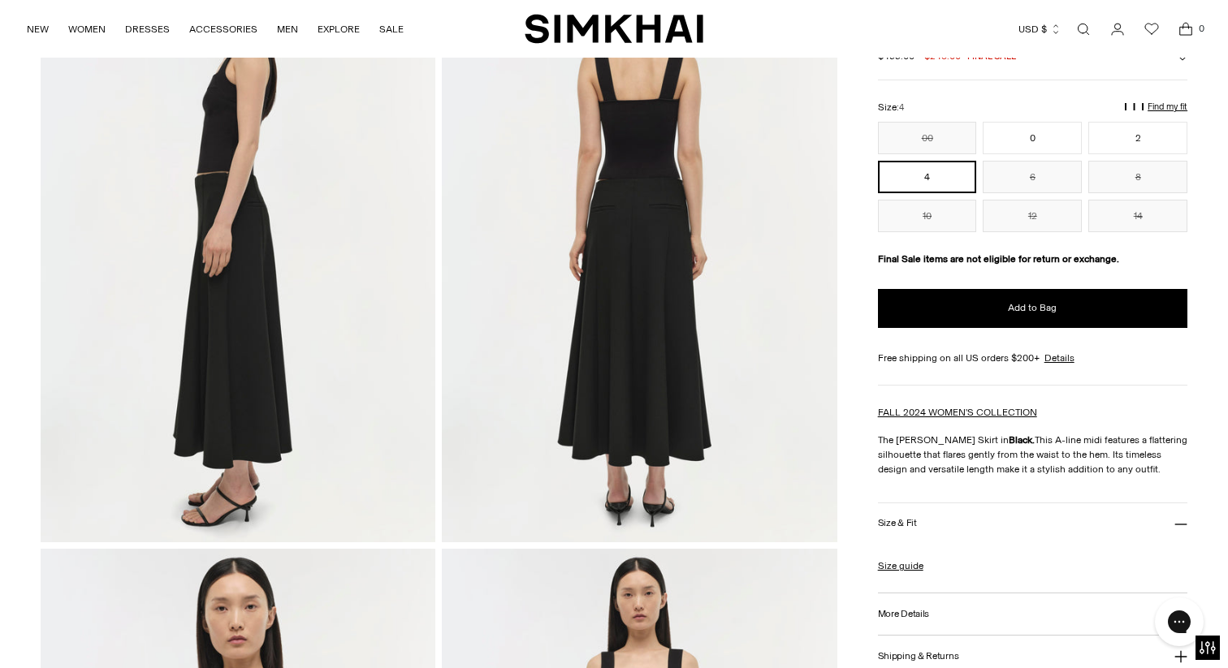
scroll to position [170, 0]
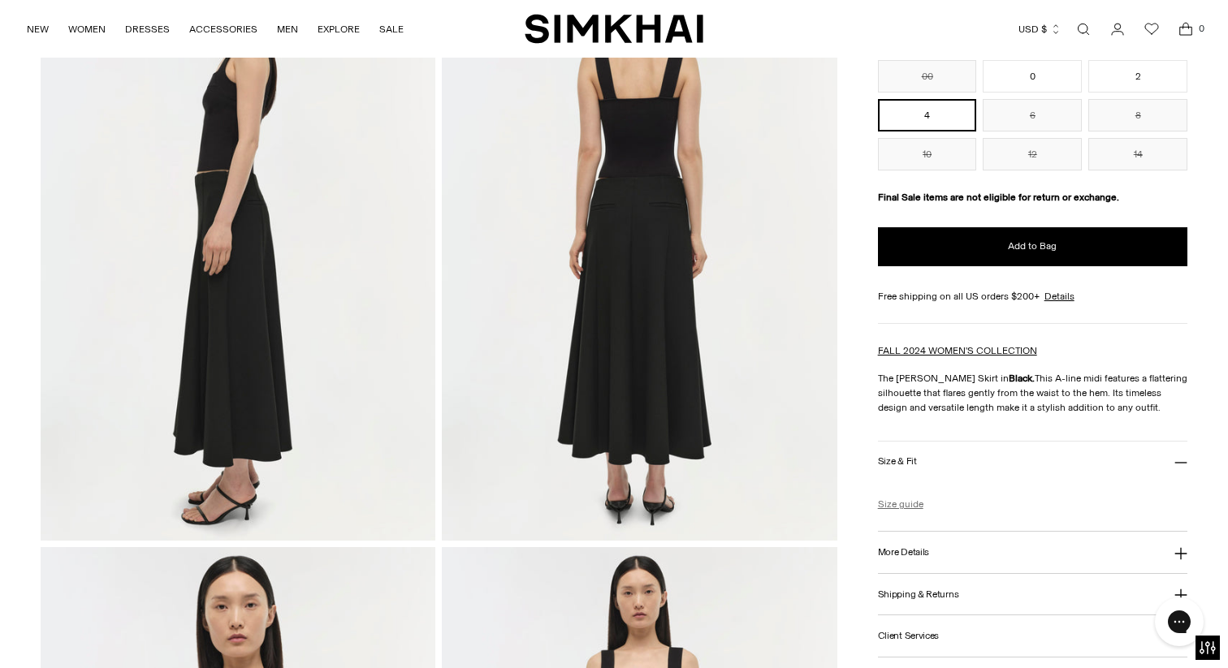
click at [888, 507] on link "Size guide" at bounding box center [900, 504] width 45 height 15
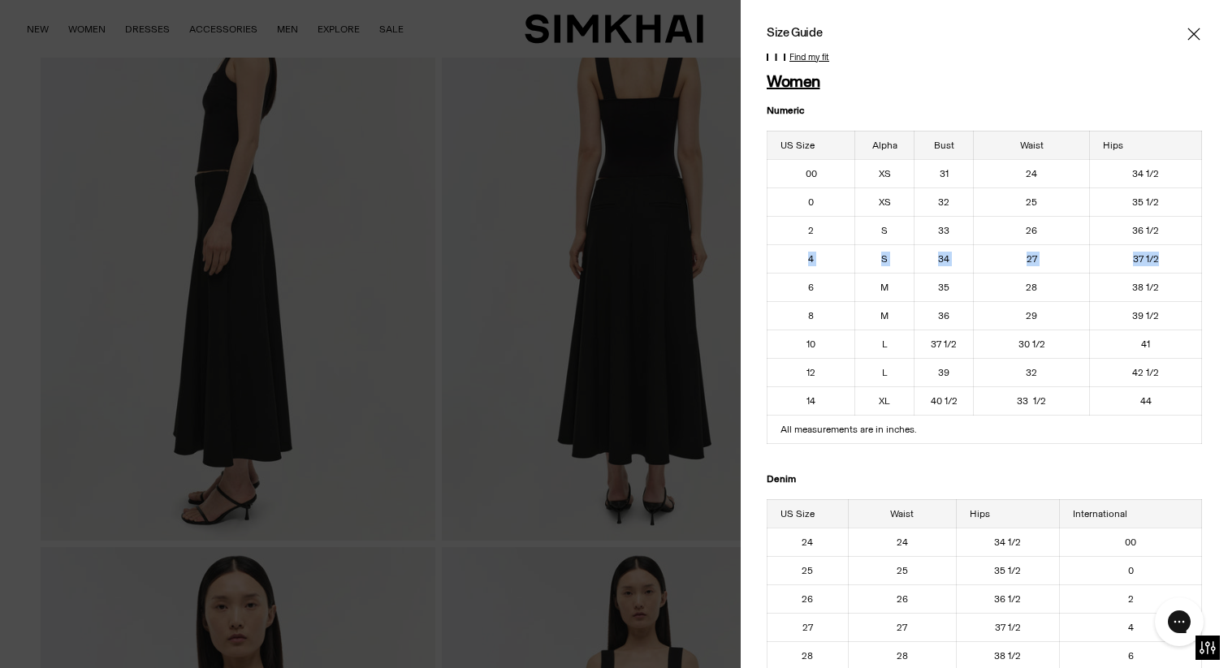
drag, startPoint x: 805, startPoint y: 262, endPoint x: 1167, endPoint y: 257, distance: 362.2
click at [1167, 256] on tr "4 S 34 27 37 1/2" at bounding box center [984, 258] width 434 height 28
click at [595, 287] on div at bounding box center [614, 334] width 1228 height 668
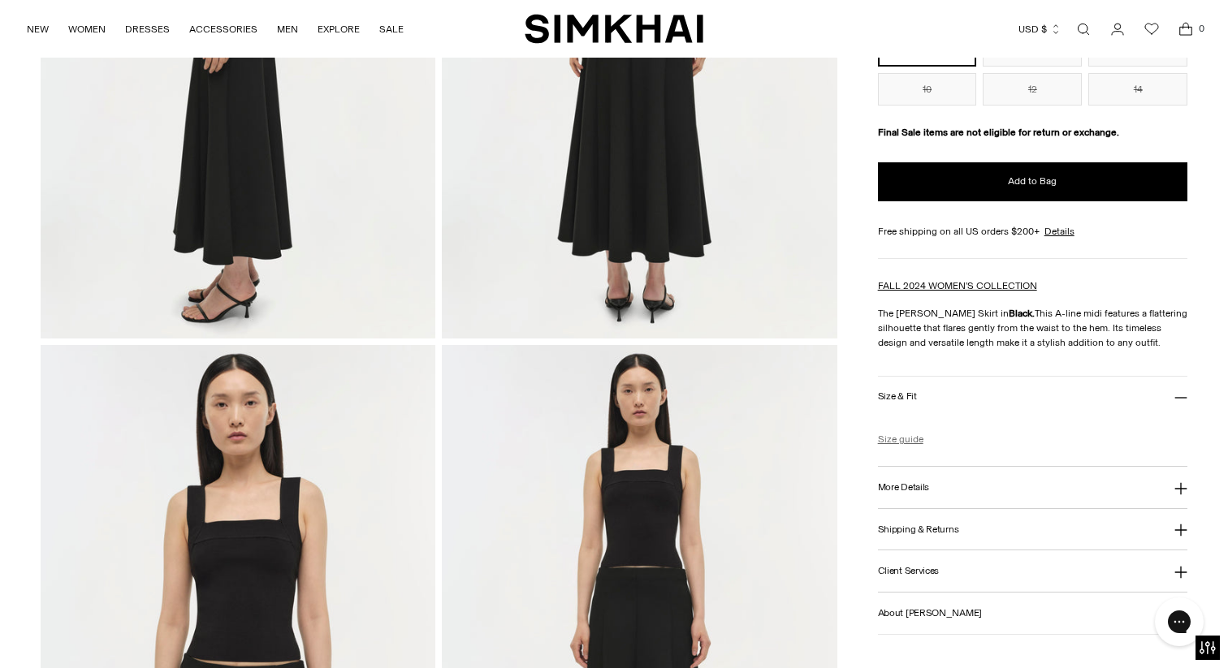
scroll to position [375, 0]
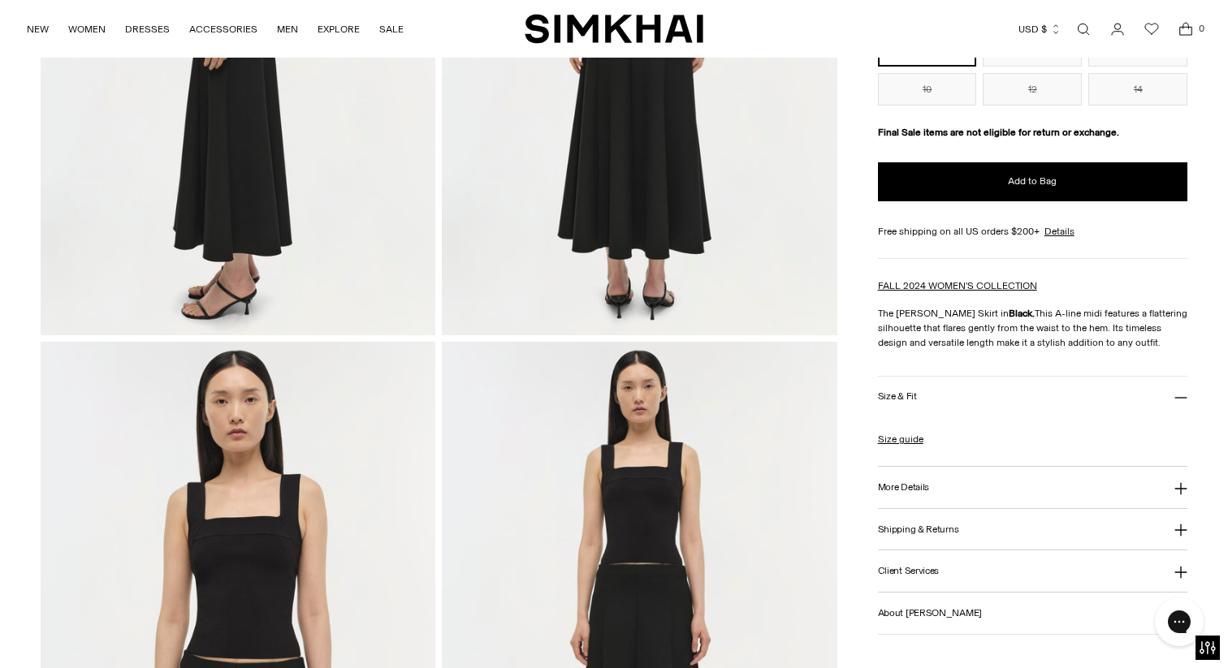
click at [919, 400] on button "Size & Fit" at bounding box center [1032, 397] width 309 height 41
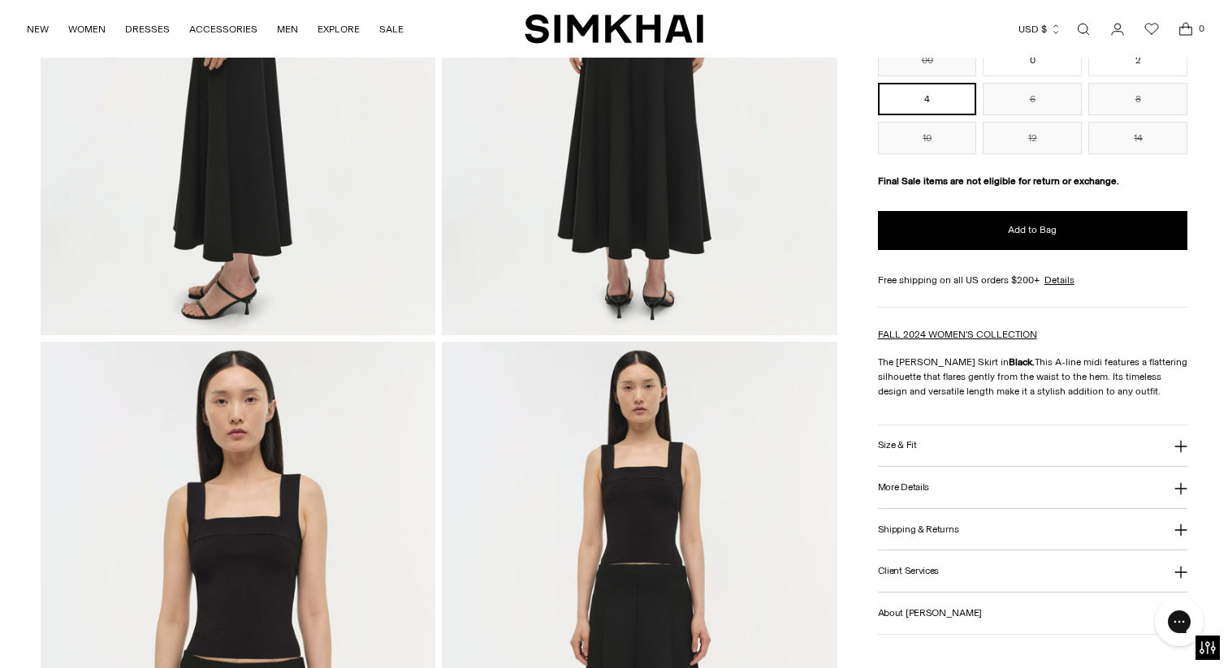
click at [905, 490] on h3 "More Details" at bounding box center [903, 487] width 51 height 11
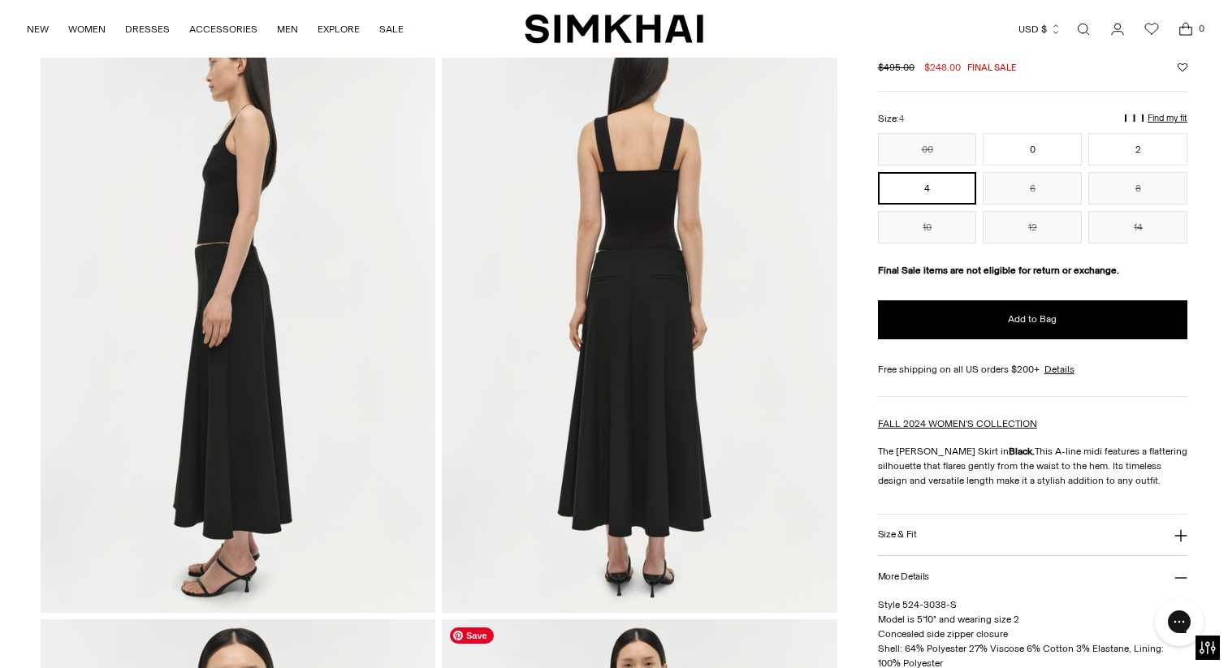
scroll to position [0, 0]
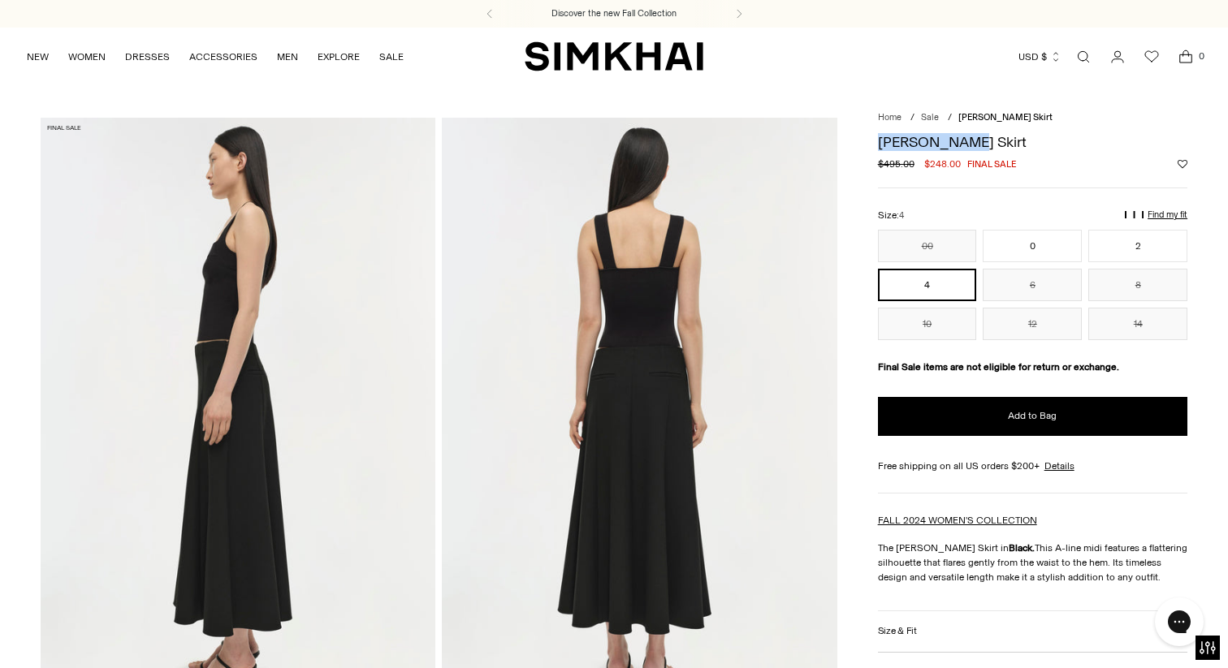
drag, startPoint x: 879, startPoint y: 142, endPoint x: 975, endPoint y: 142, distance: 96.6
click at [975, 142] on h1 "[PERSON_NAME] Skirt" at bounding box center [1032, 142] width 309 height 15
copy h1 "[PERSON_NAME] Skirt"
